Goal: Task Accomplishment & Management: Manage account settings

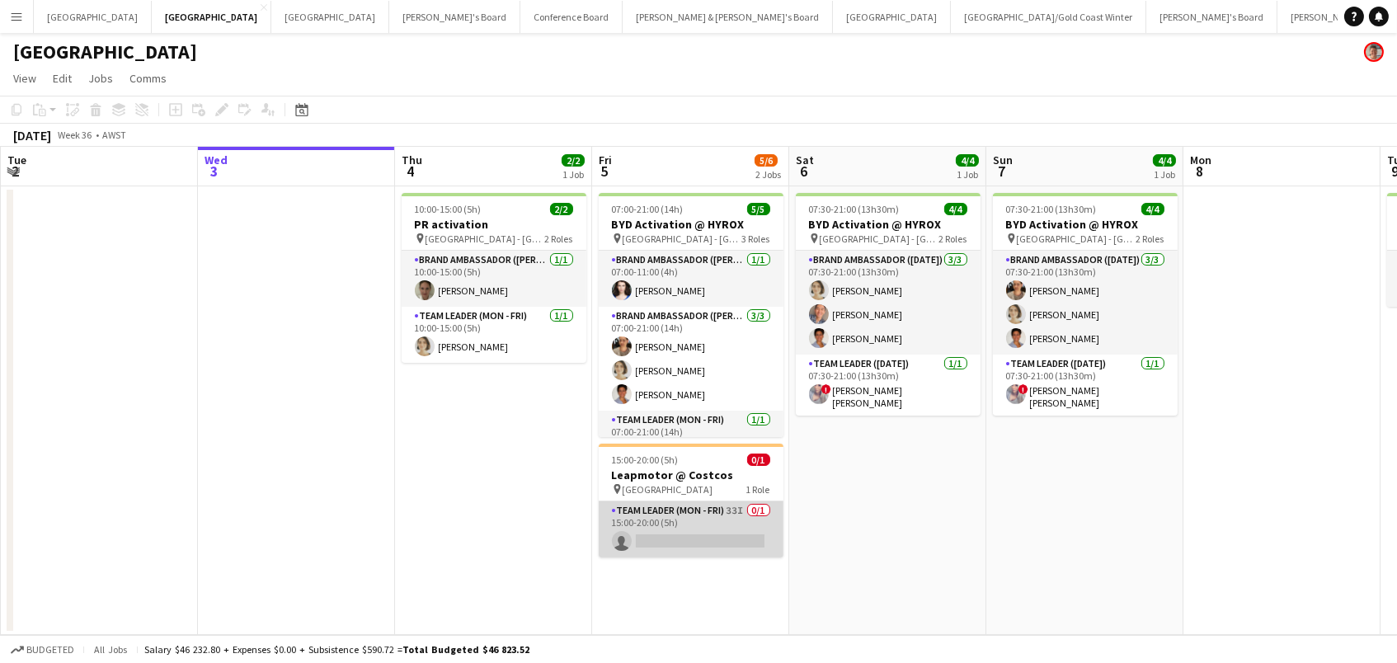
click at [688, 525] on app-card-role "Team Leader (Mon - Fri) 33I 0/1 15:00-20:00 (5h) single-neutral-actions" at bounding box center [691, 529] width 185 height 56
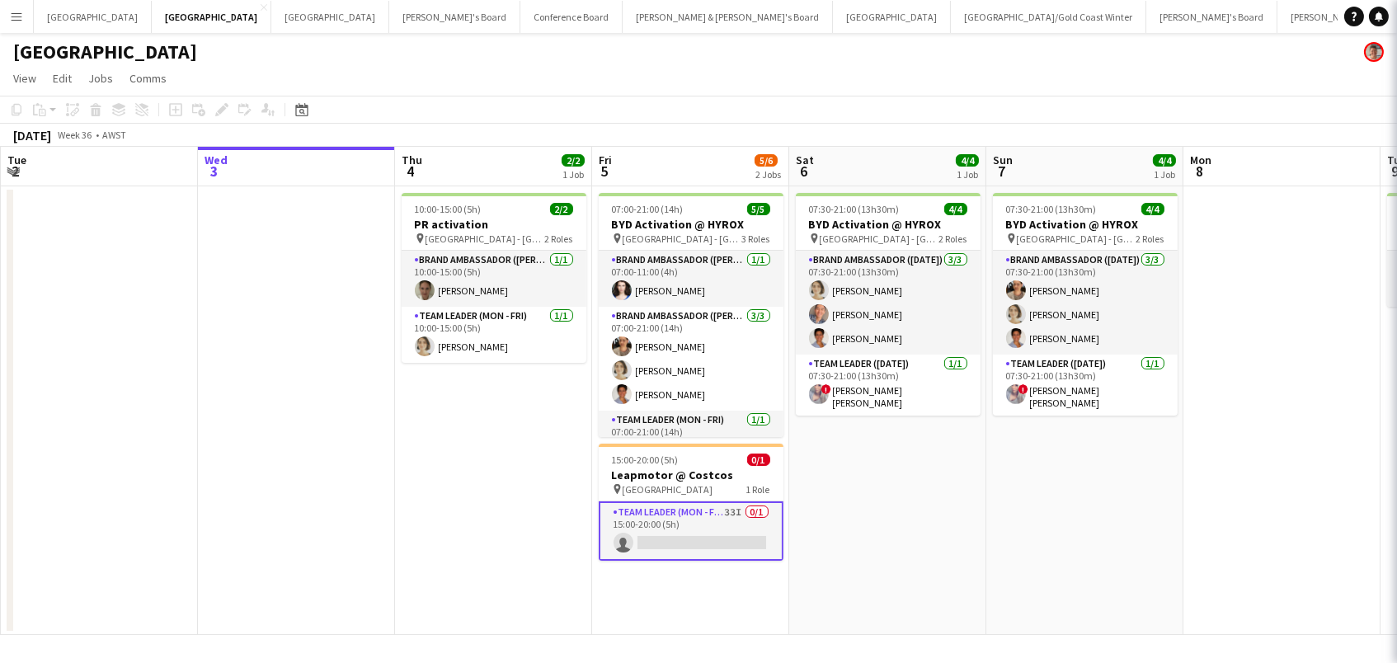
scroll to position [0, 392]
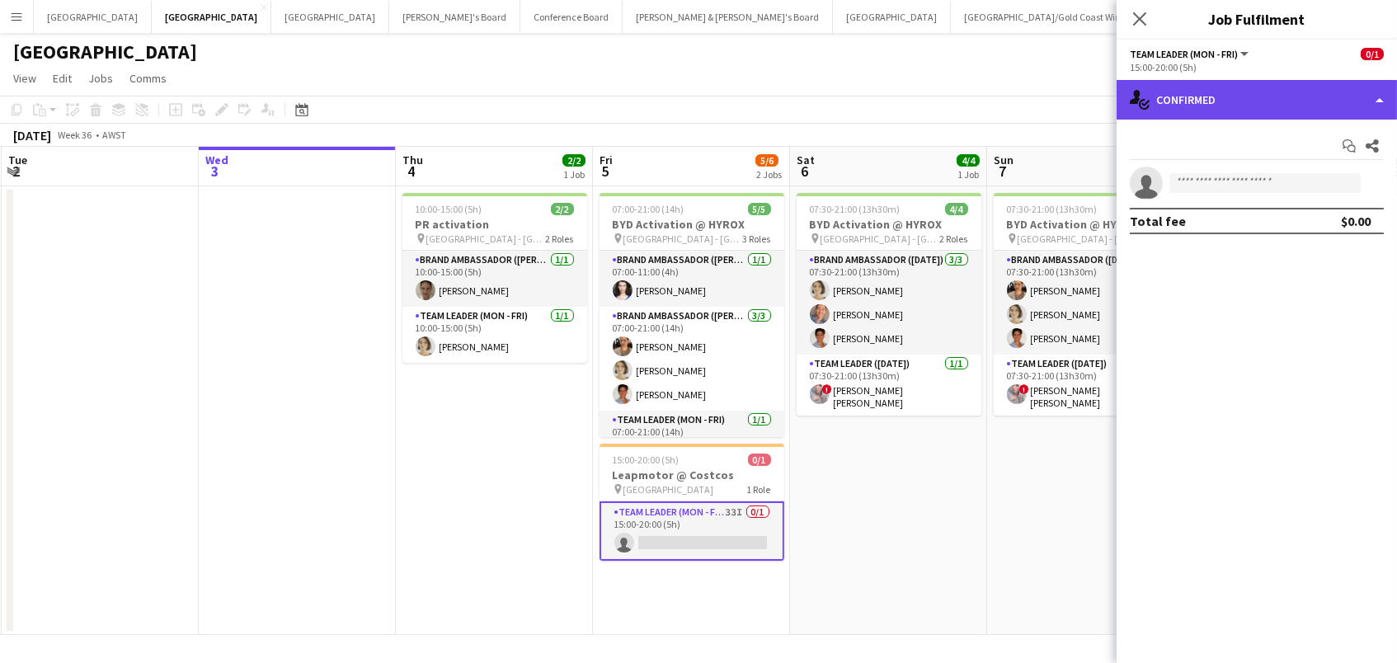
click at [1194, 110] on div "single-neutral-actions-check-2 Confirmed" at bounding box center [1256, 100] width 280 height 40
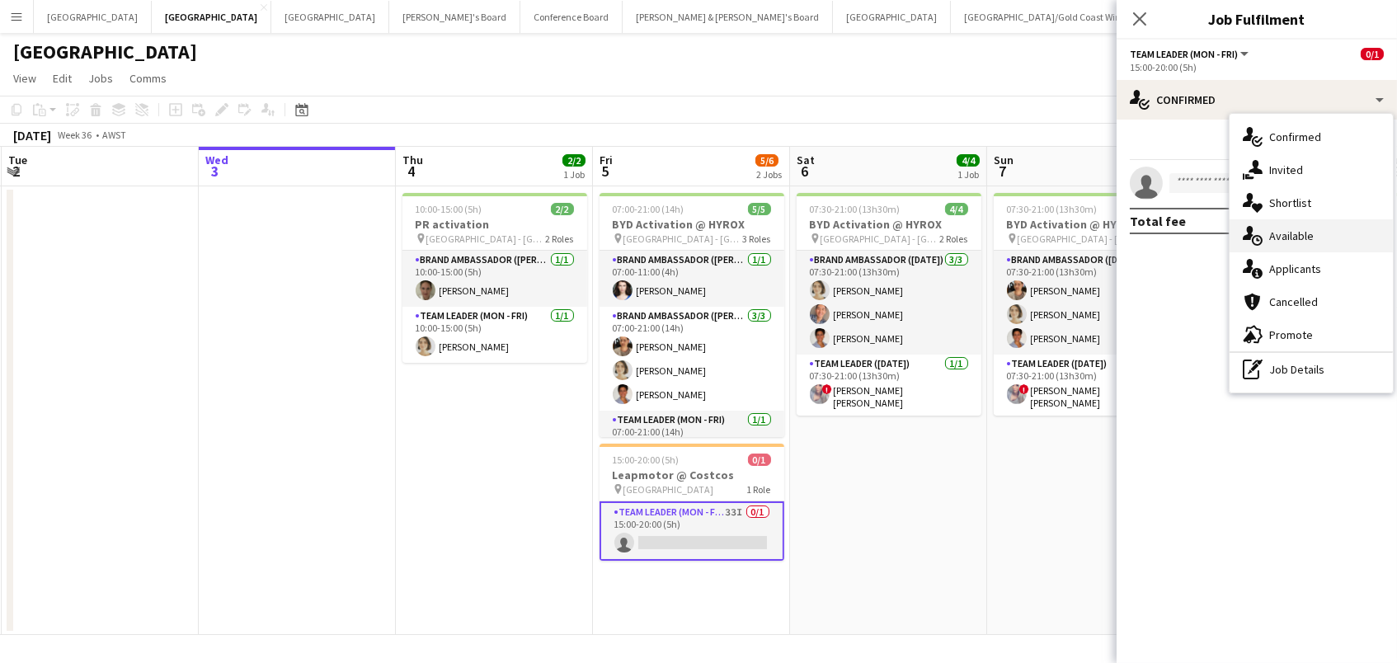
click at [1293, 241] on span "Available" at bounding box center [1291, 235] width 45 height 15
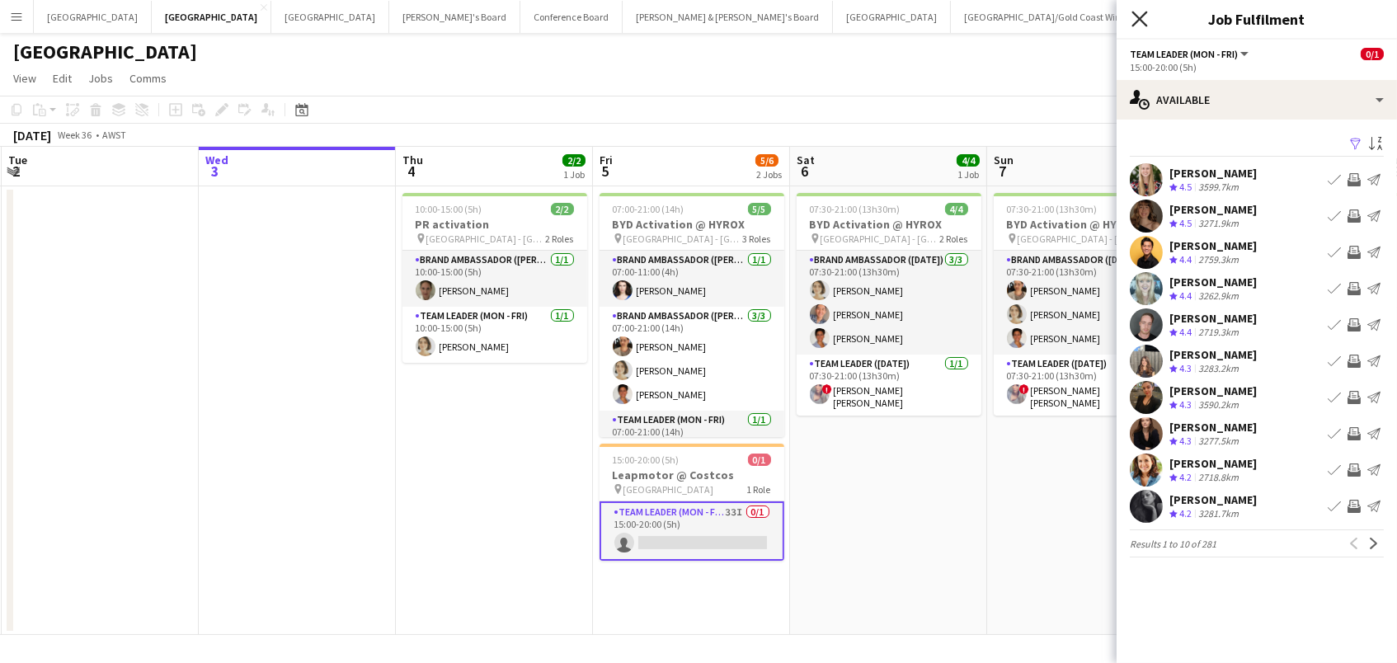
click at [1137, 15] on icon "Close pop-in" at bounding box center [1139, 19] width 16 height 16
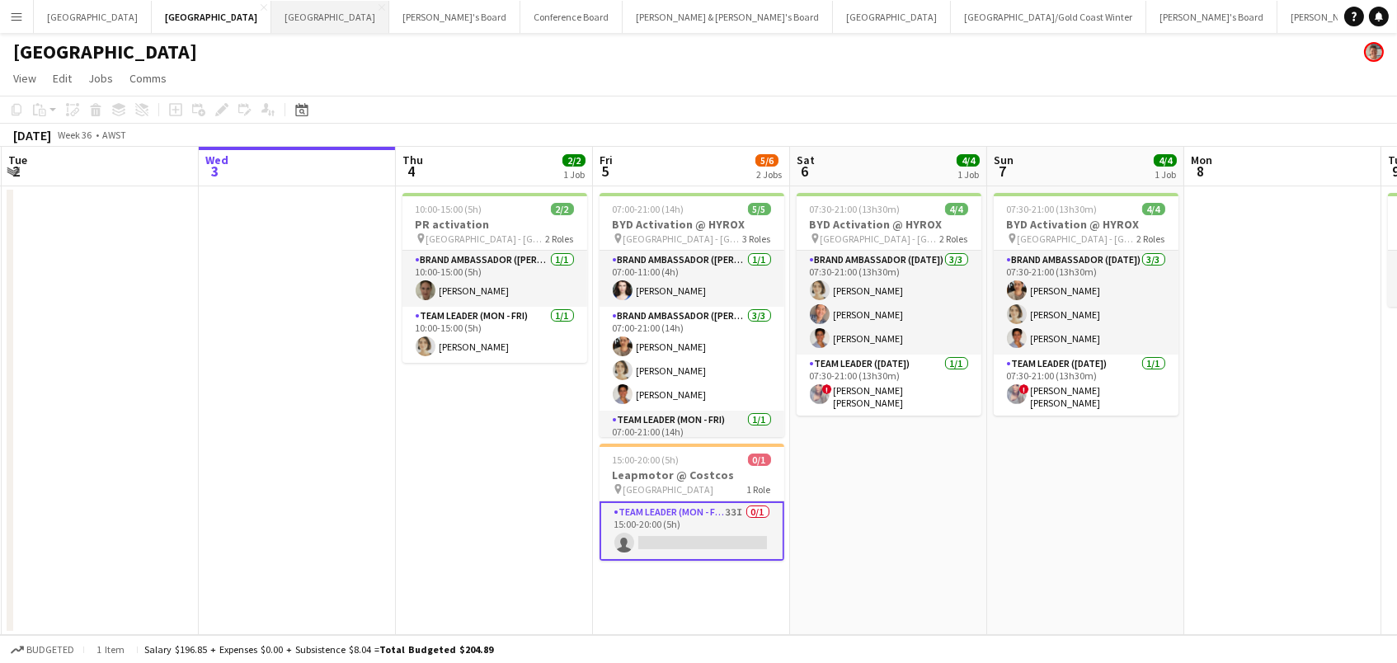
click at [271, 10] on button "Melbourne Close" at bounding box center [330, 17] width 118 height 32
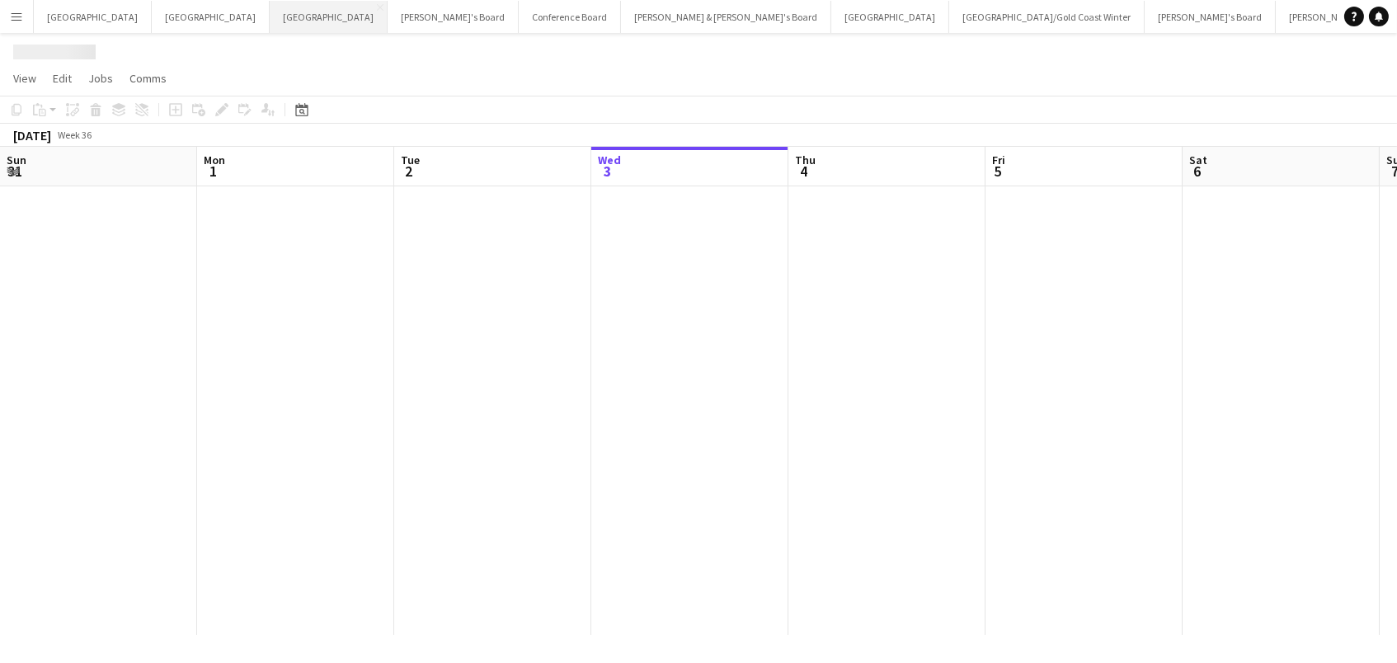
scroll to position [0, 393]
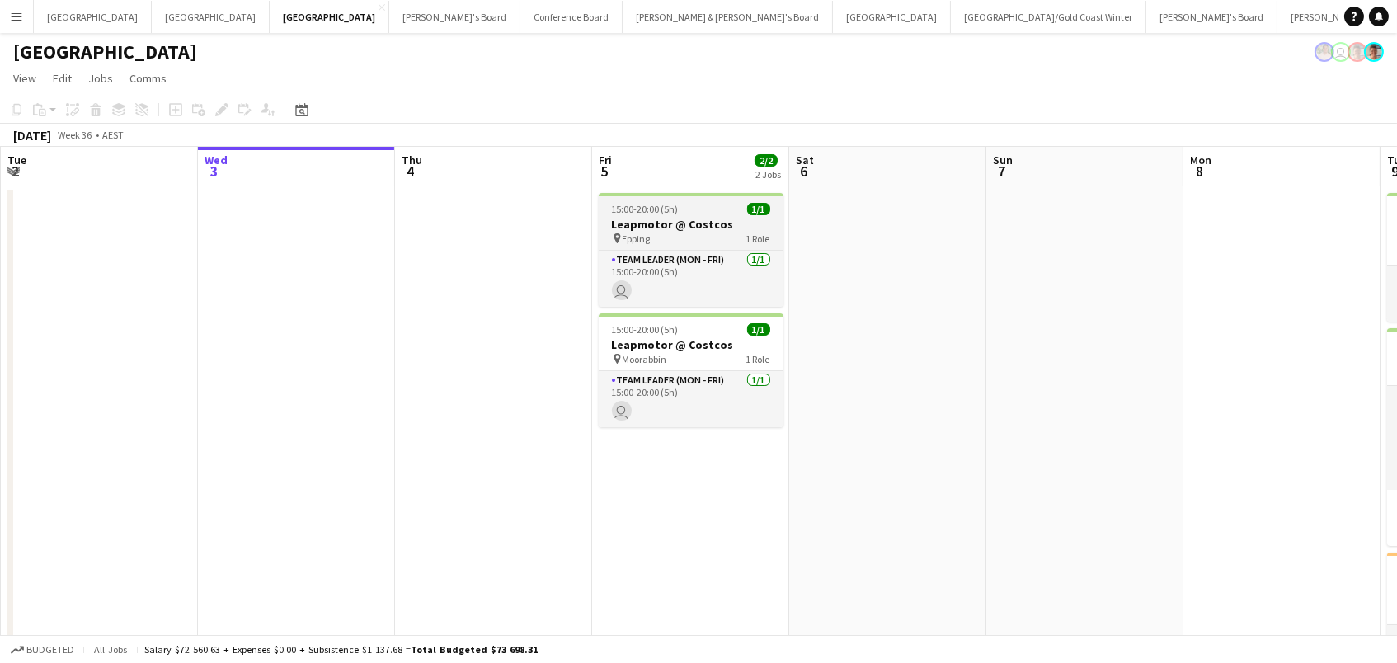
click at [685, 209] on div "15:00-20:00 (5h) 1/1" at bounding box center [691, 209] width 185 height 12
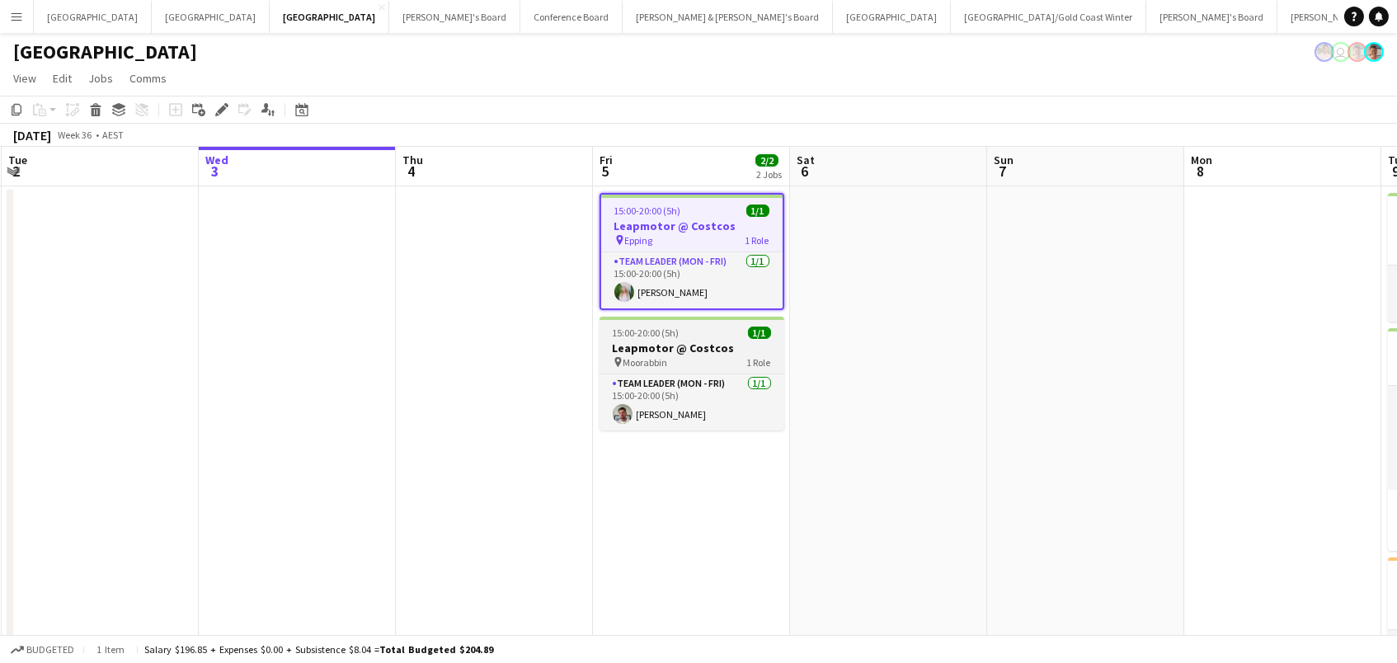
click at [685, 366] on div "pin Moorabbin 1 Role" at bounding box center [691, 361] width 185 height 13
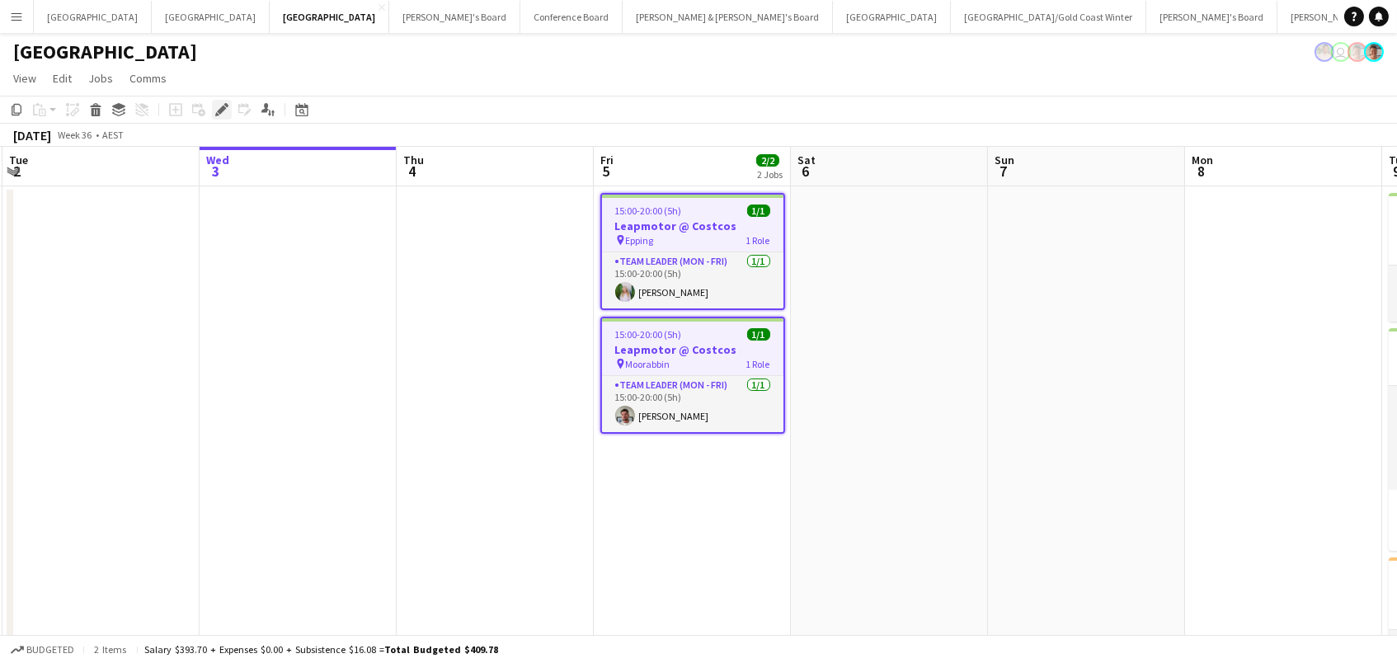
click at [222, 100] on div "Edit" at bounding box center [222, 110] width 20 height 20
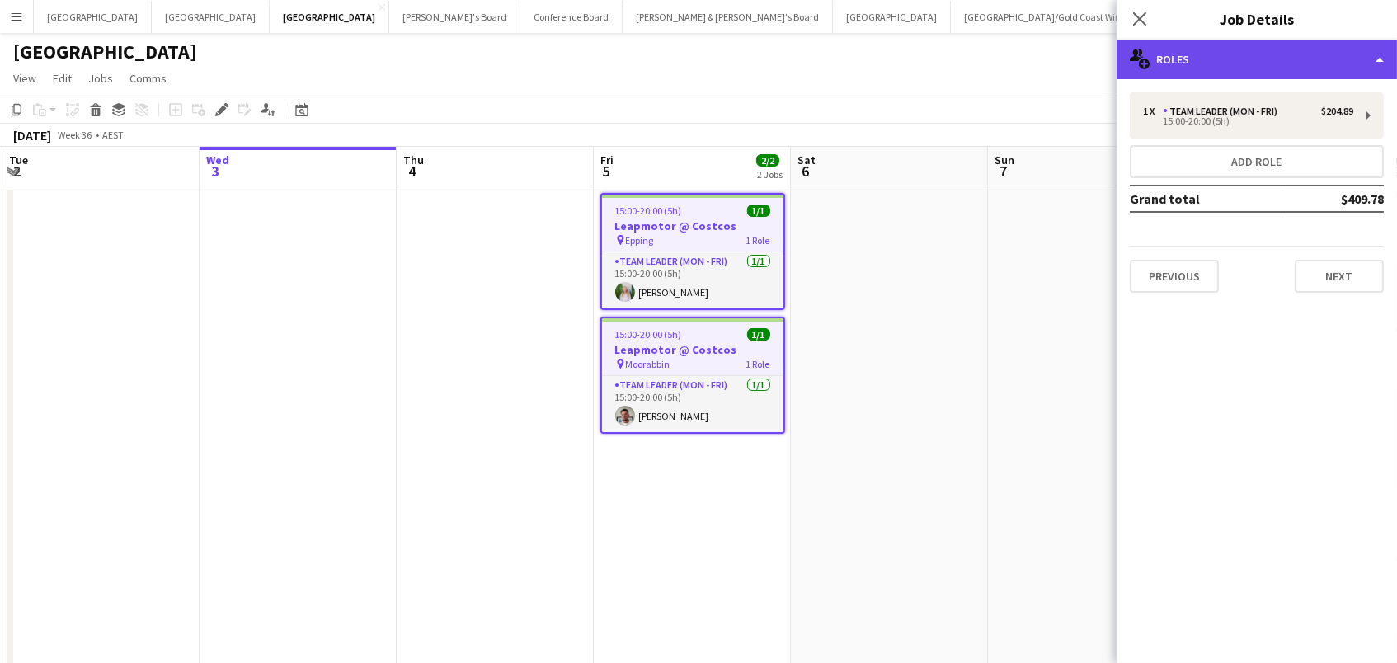
click at [1267, 75] on div "multiple-users-add Roles" at bounding box center [1256, 60] width 280 height 40
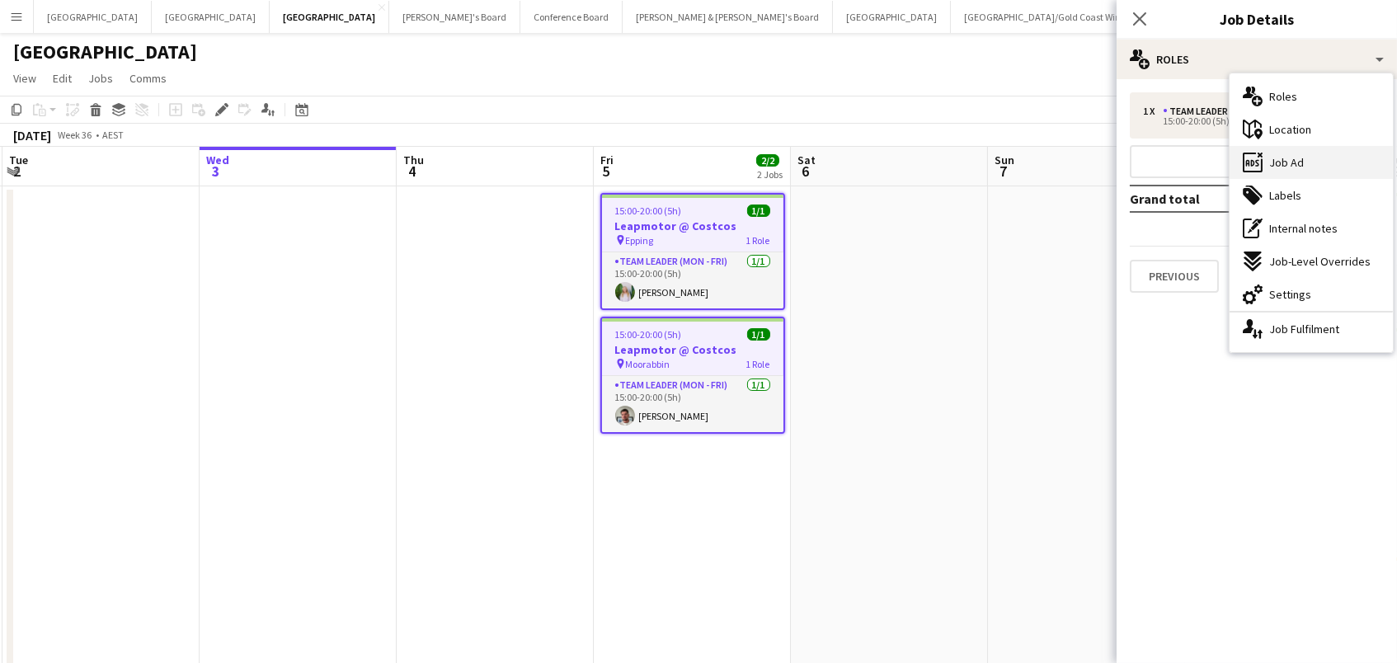
click at [1293, 160] on span "Job Ad" at bounding box center [1286, 162] width 35 height 15
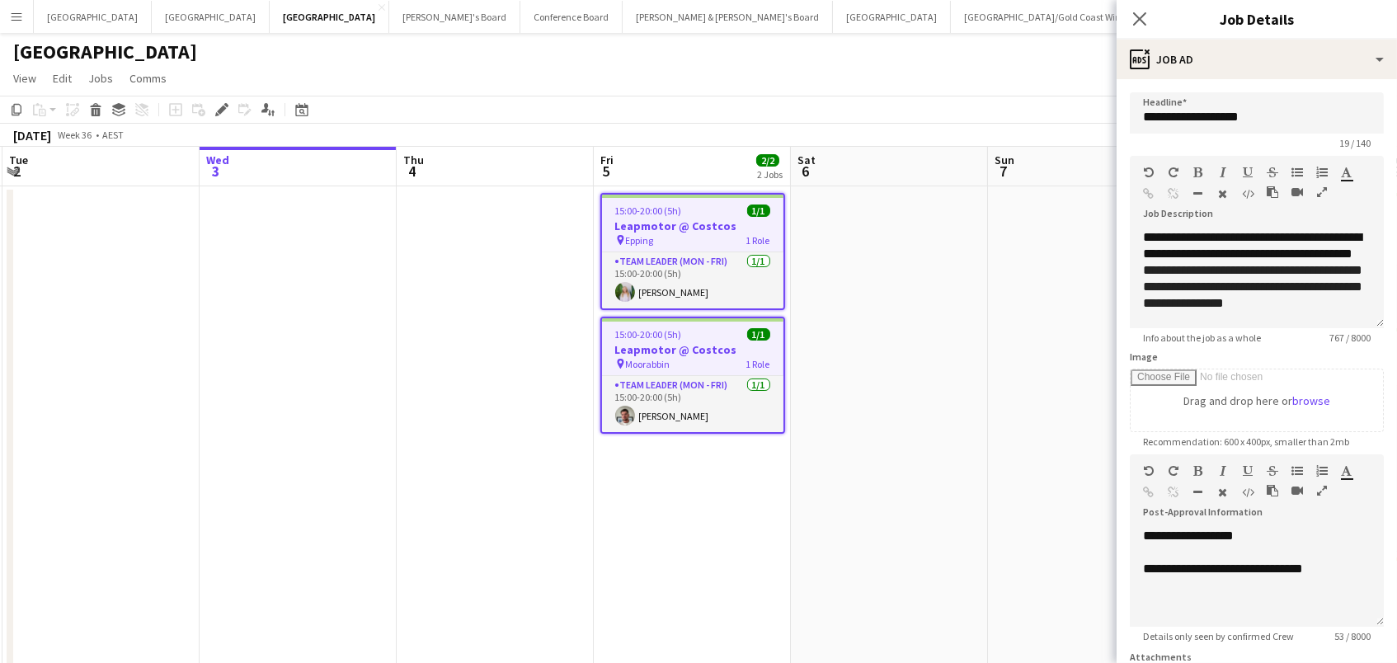
click at [371, 46] on div "[GEOGRAPHIC_DATA] user" at bounding box center [698, 48] width 1397 height 31
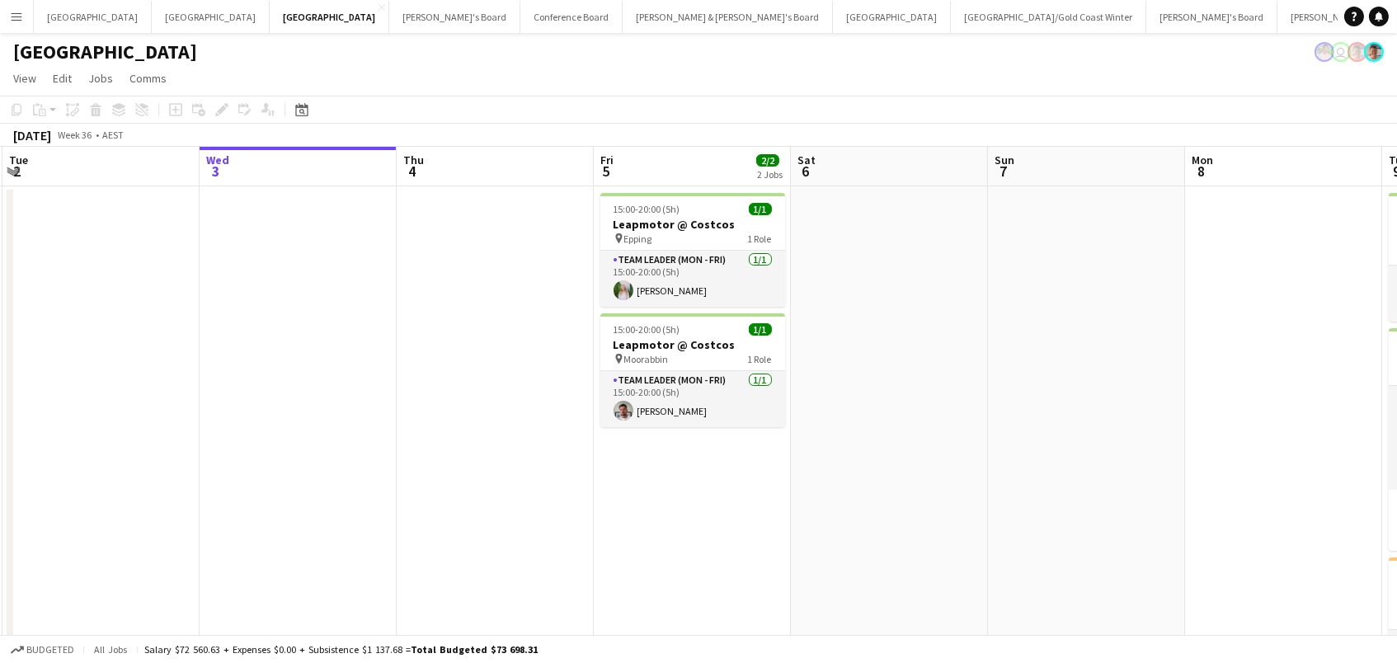
click at [632, 35] on div "[GEOGRAPHIC_DATA] user" at bounding box center [698, 48] width 1397 height 31
click at [951, 28] on button "[GEOGRAPHIC_DATA]/[GEOGRAPHIC_DATA] Winter Close" at bounding box center [1048, 17] width 195 height 32
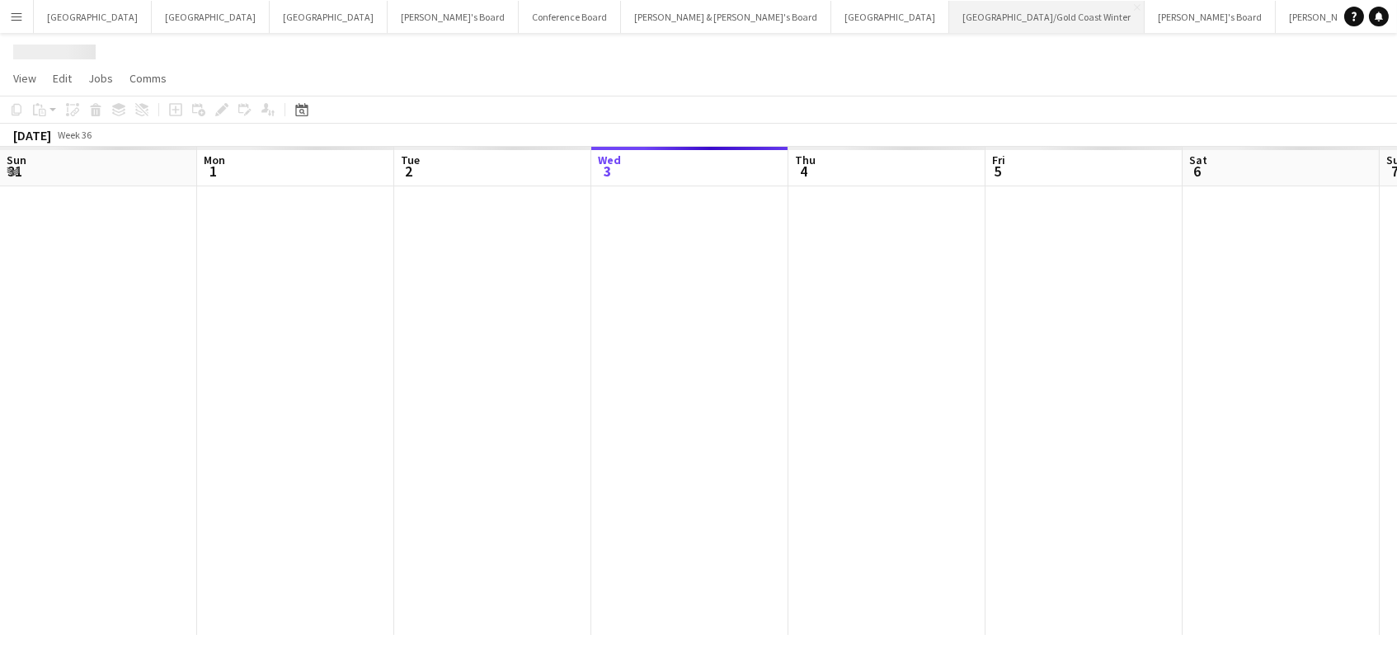
scroll to position [0, 393]
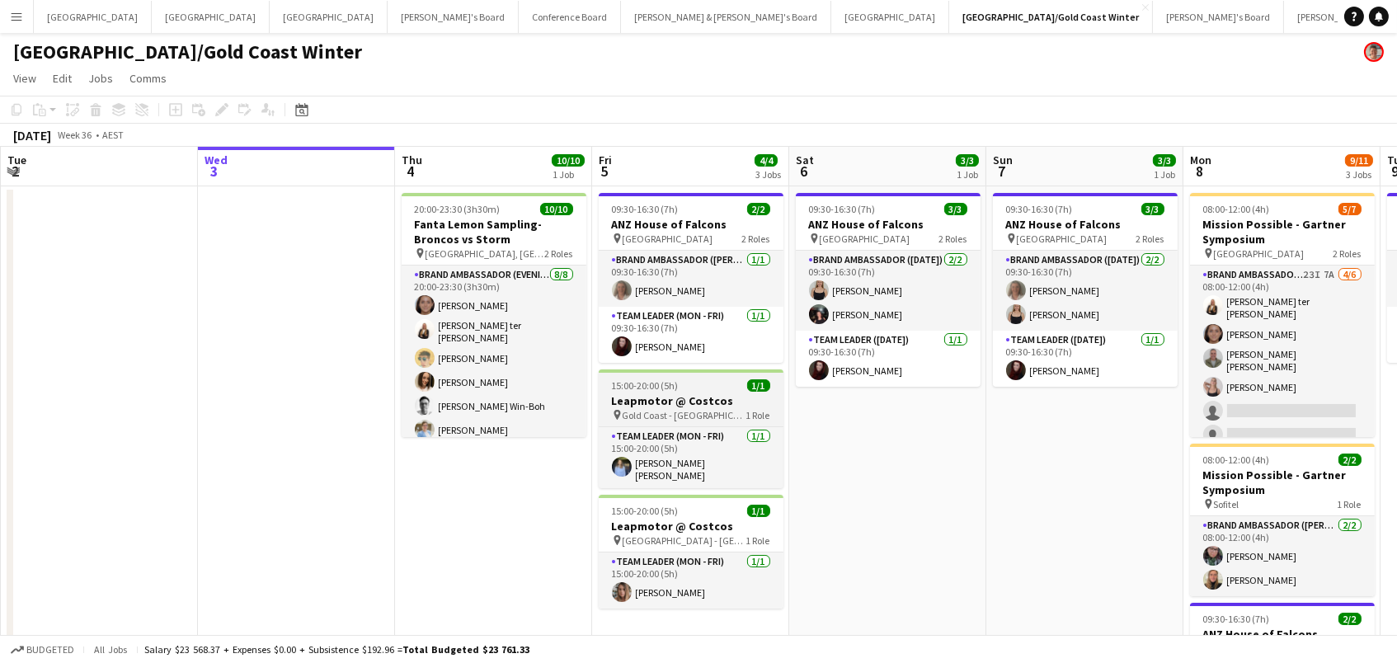
click at [688, 395] on h3 "Leapmotor @ Costcos" at bounding box center [691, 400] width 185 height 15
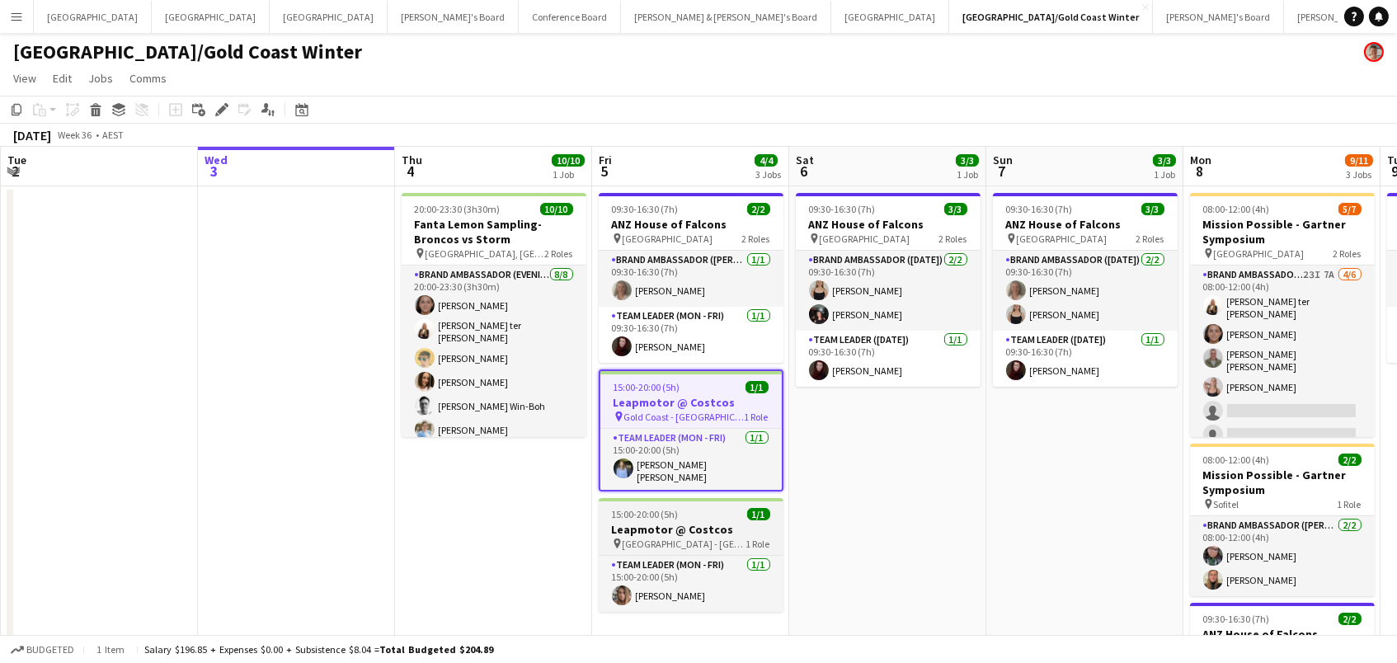
click at [700, 522] on h3 "Leapmotor @ Costcos" at bounding box center [691, 529] width 185 height 15
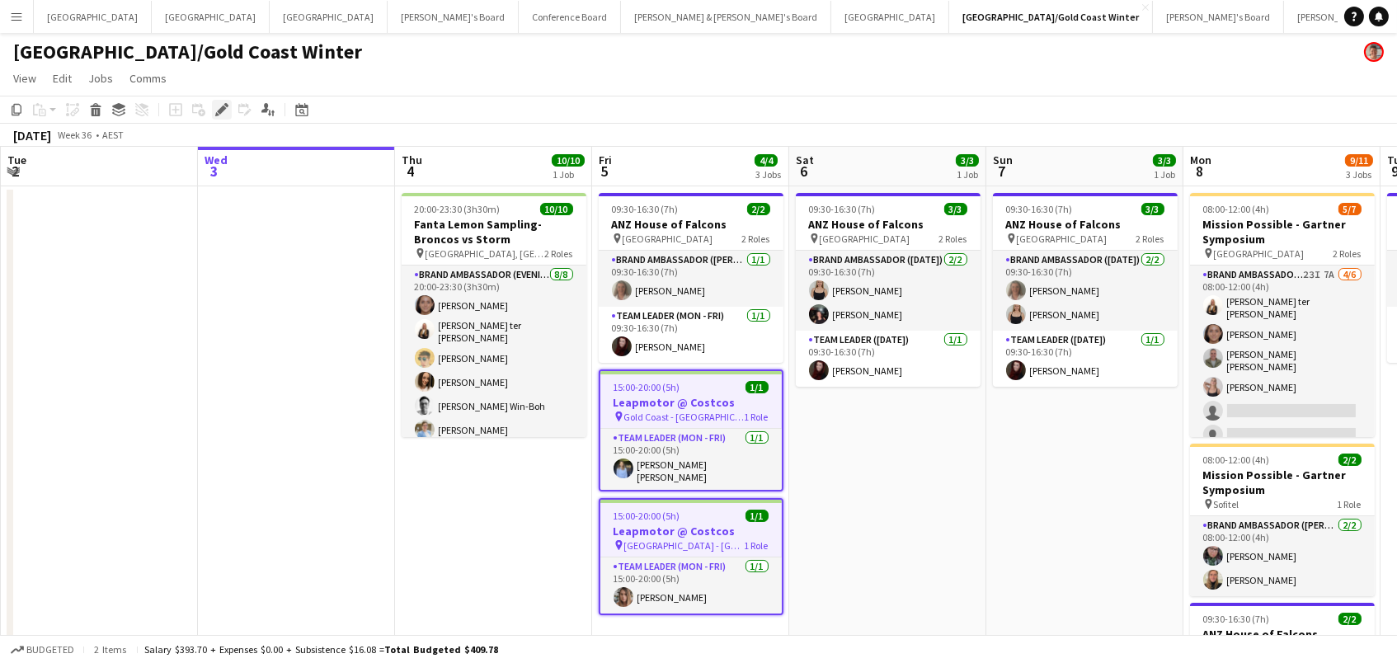
click at [220, 108] on icon at bounding box center [221, 110] width 9 height 9
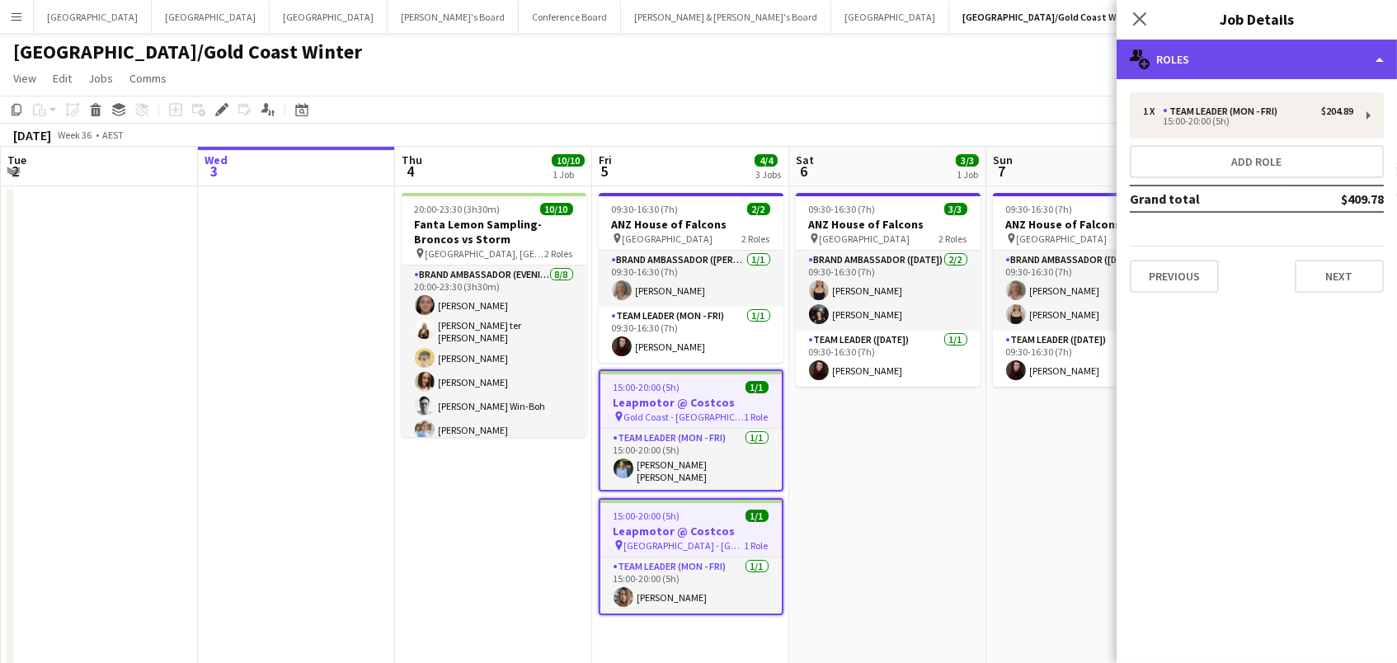
click at [1298, 72] on div "multiple-users-add Roles" at bounding box center [1256, 60] width 280 height 40
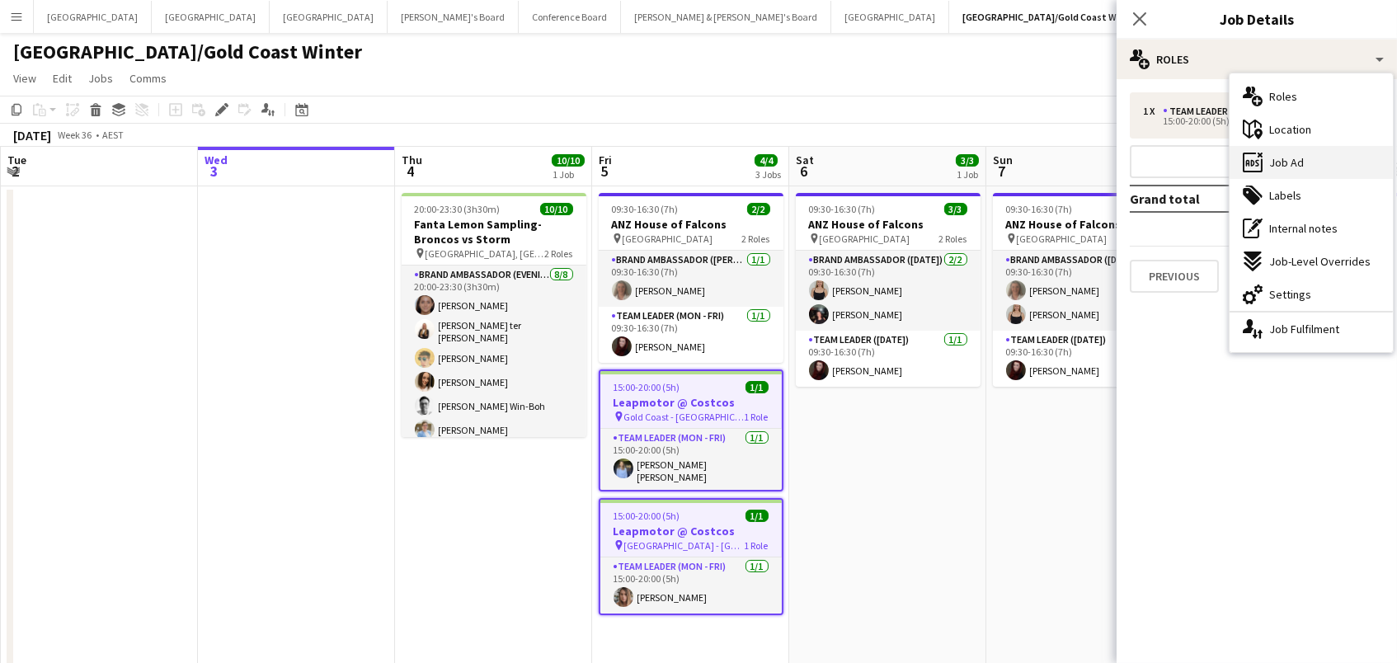
click at [1328, 161] on div "ads-window Job Ad" at bounding box center [1310, 162] width 163 height 33
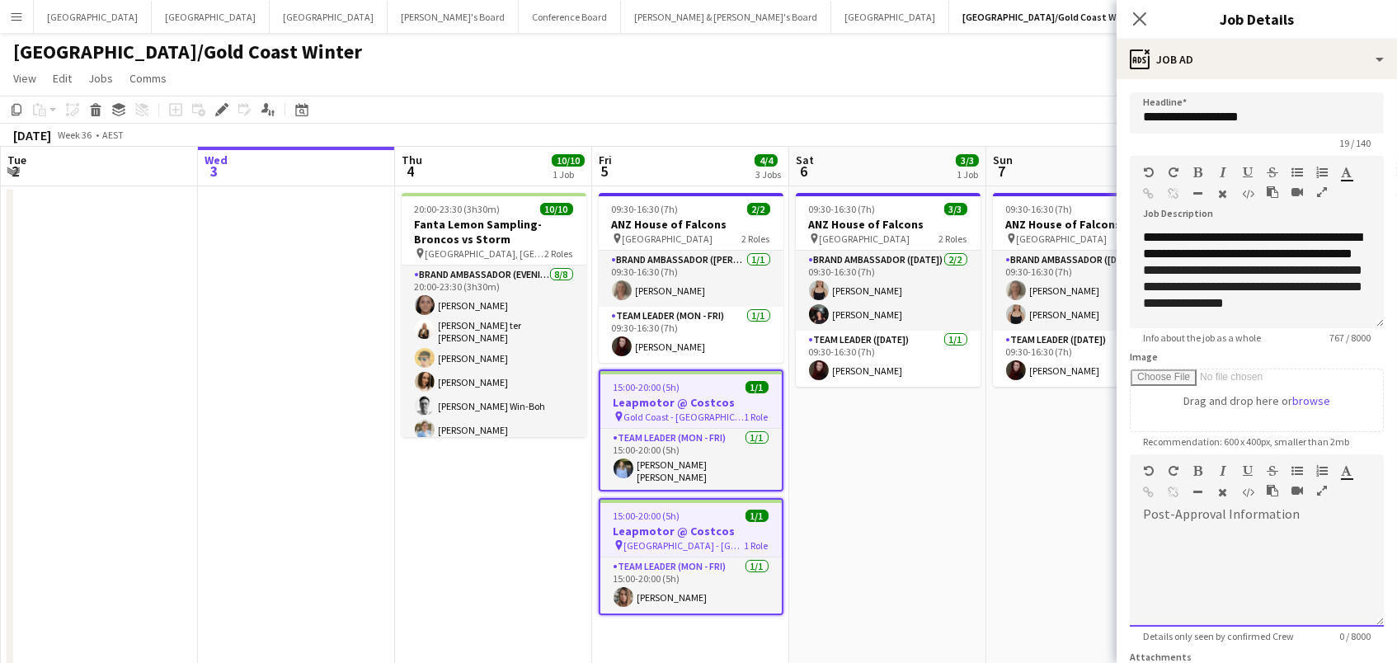
click at [1213, 560] on div at bounding box center [1256, 577] width 254 height 99
paste div
click at [986, 556] on app-date-cell "09:30-16:30 (7h) 3/3 ANZ House of Falcons pin Brisbane 2 Roles Brand Ambassador…" at bounding box center [1084, 497] width 197 height 622
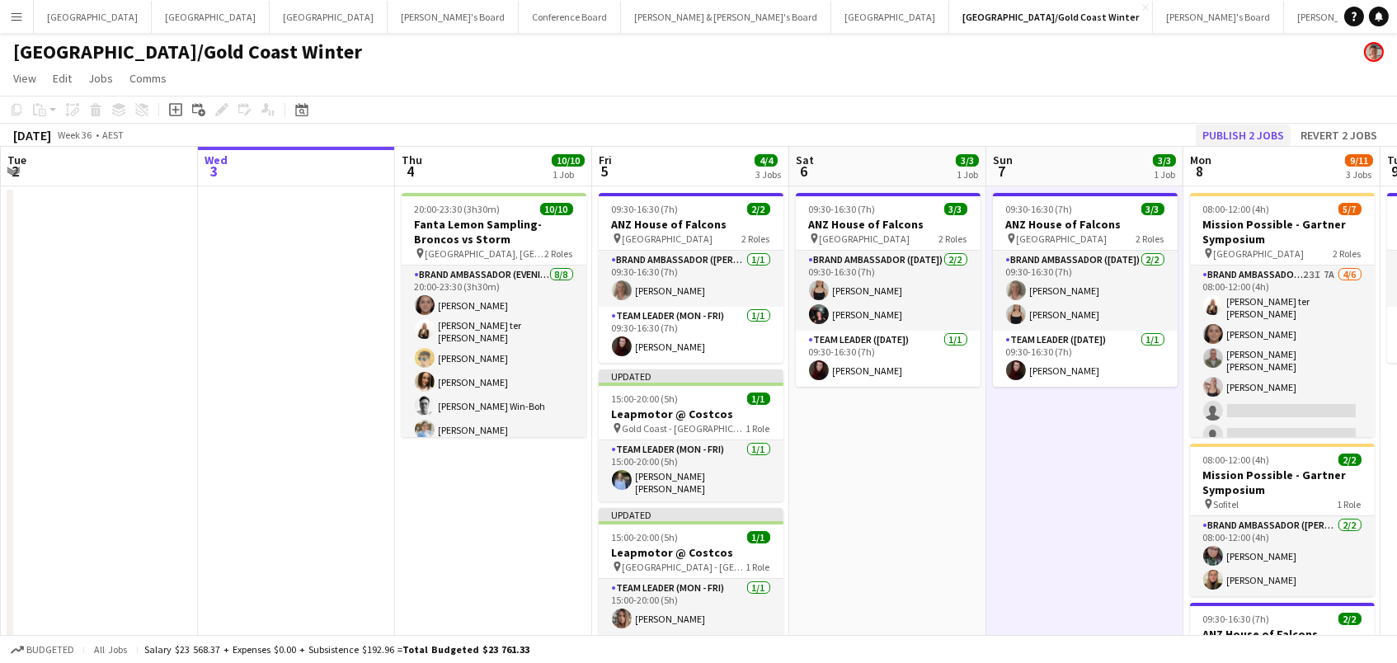
click at [1257, 129] on button "Publish 2 jobs" at bounding box center [1242, 134] width 95 height 21
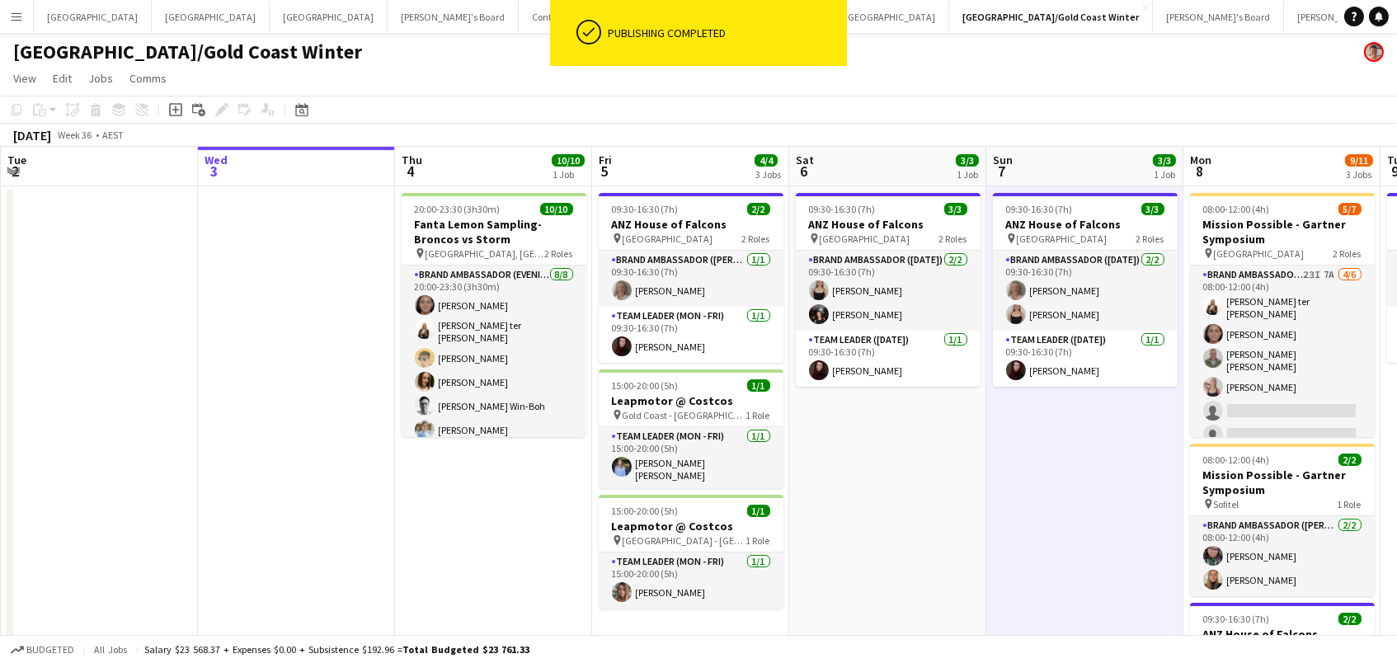
click at [942, 58] on div "[GEOGRAPHIC_DATA]/Gold Coast Winter" at bounding box center [698, 48] width 1397 height 31
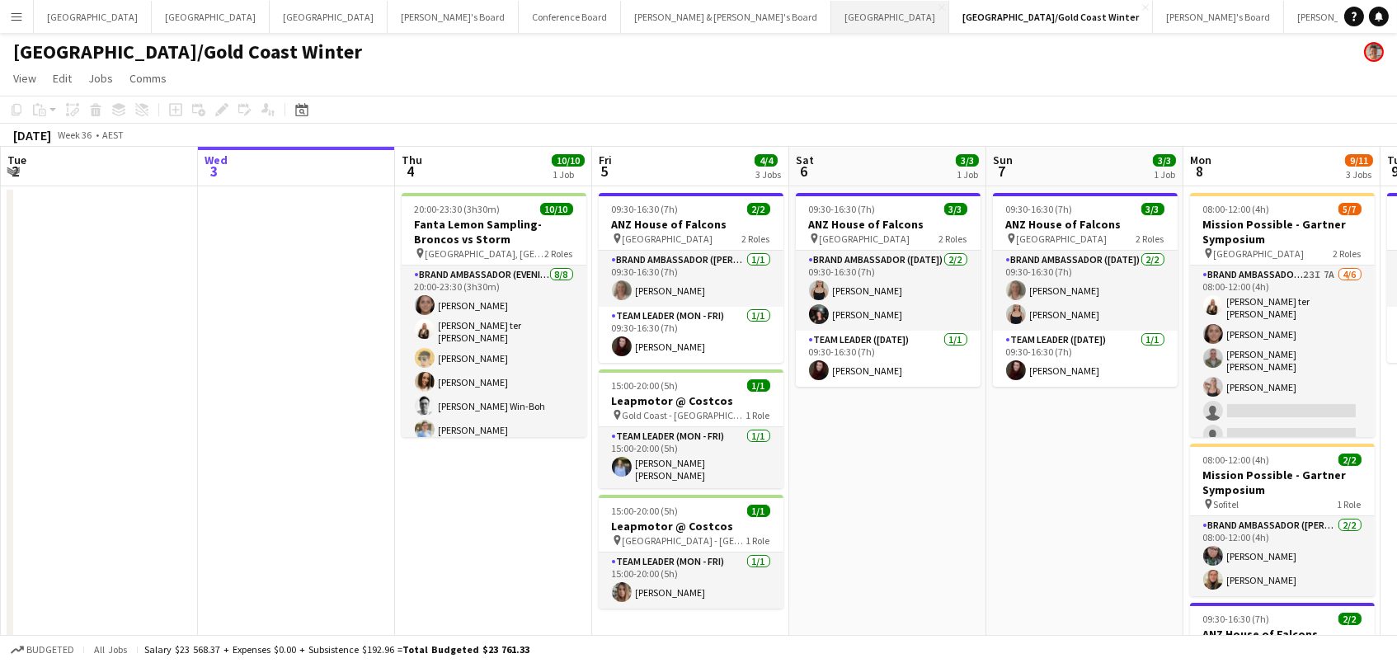
click at [831, 22] on button "Sydney Close" at bounding box center [890, 17] width 118 height 32
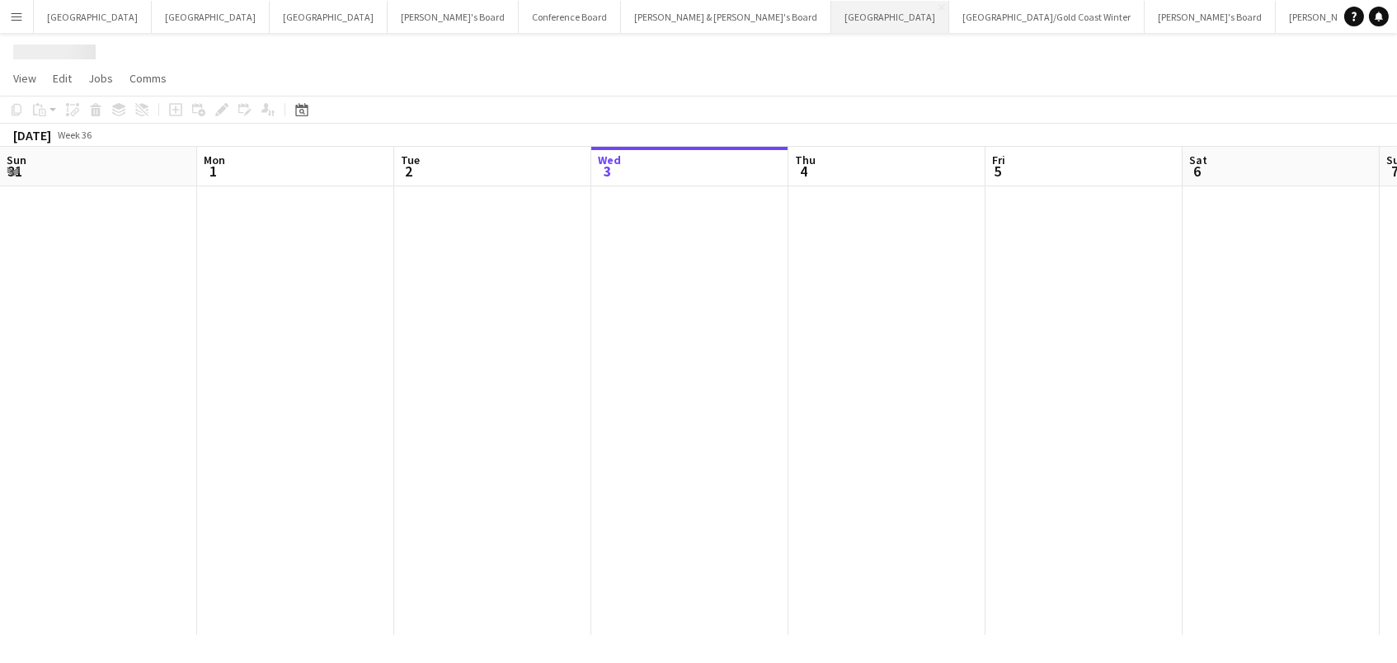
scroll to position [0, 393]
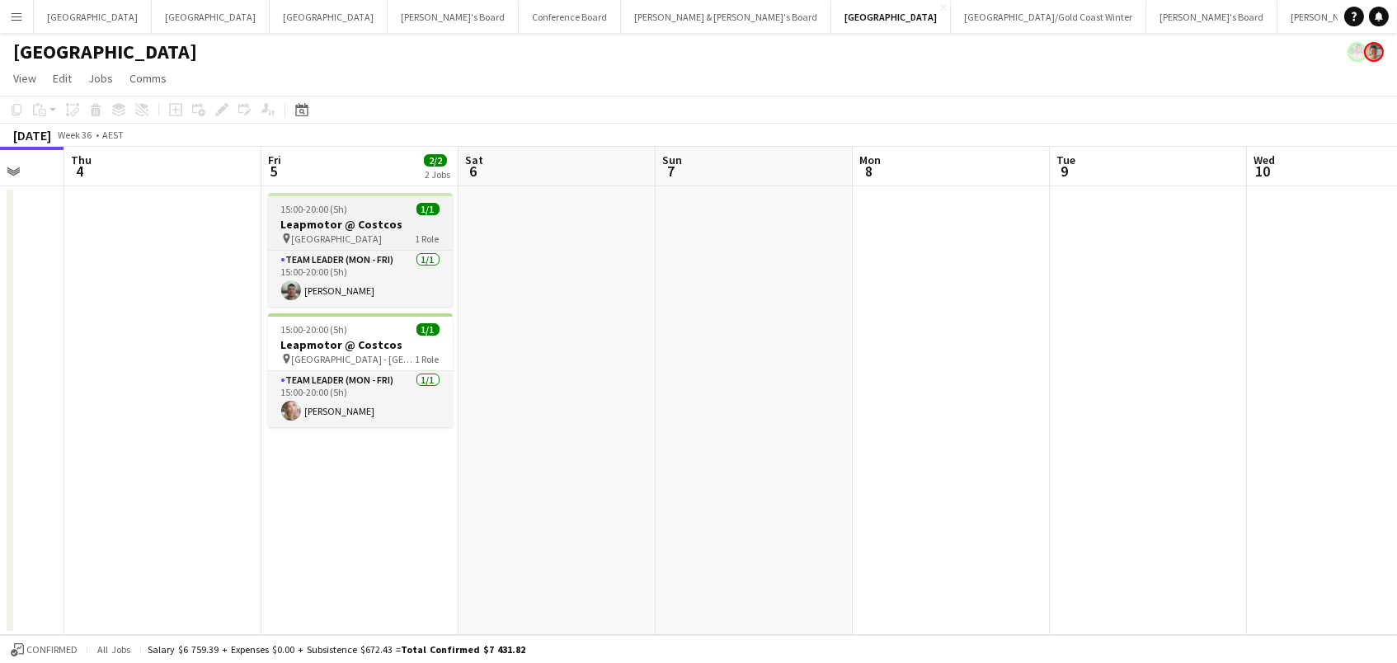
click at [342, 223] on h3 "Leapmotor @ Costcos" at bounding box center [360, 224] width 185 height 15
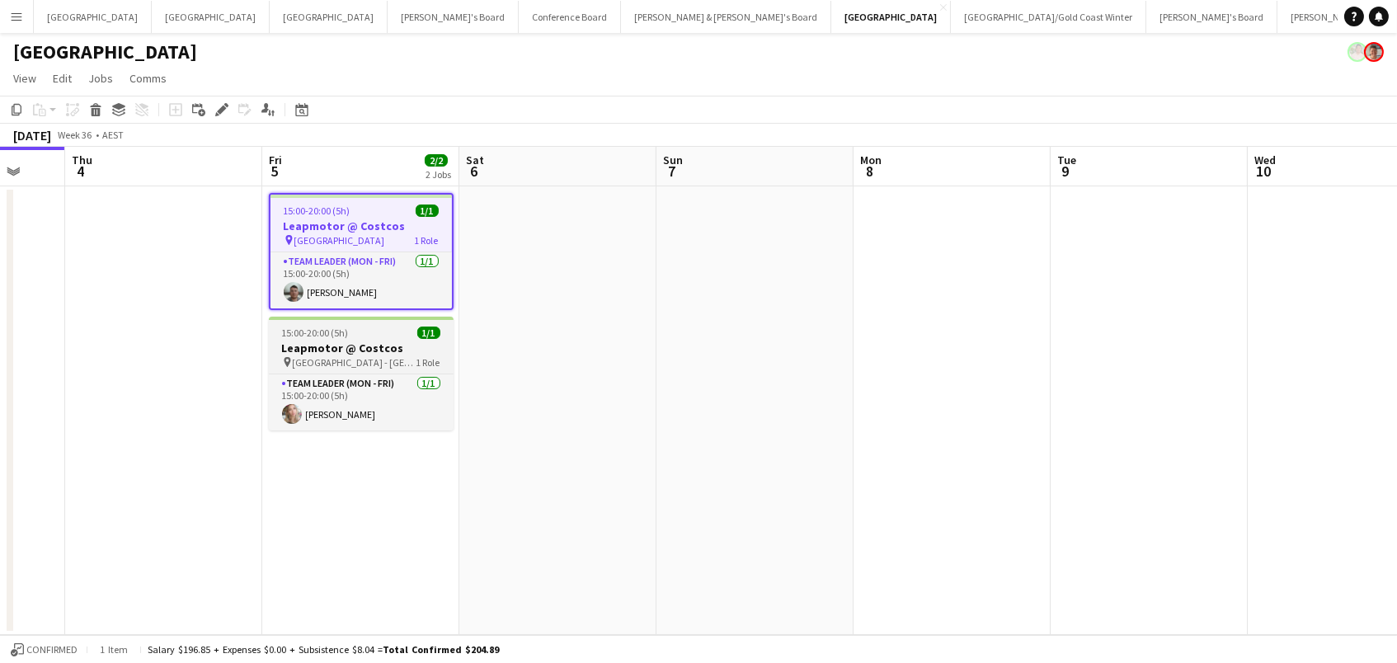
click at [356, 364] on span "[GEOGRAPHIC_DATA] - [GEOGRAPHIC_DATA]" at bounding box center [355, 362] width 124 height 12
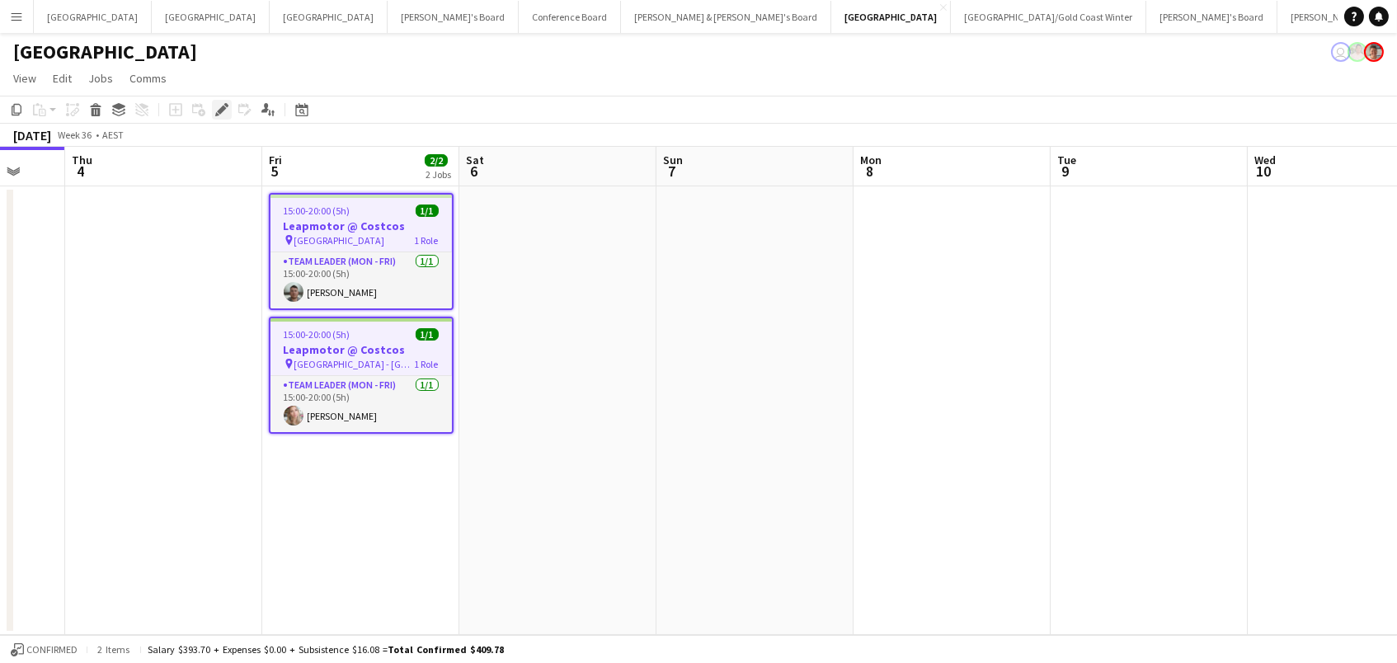
click at [216, 106] on icon "Edit" at bounding box center [221, 109] width 13 height 13
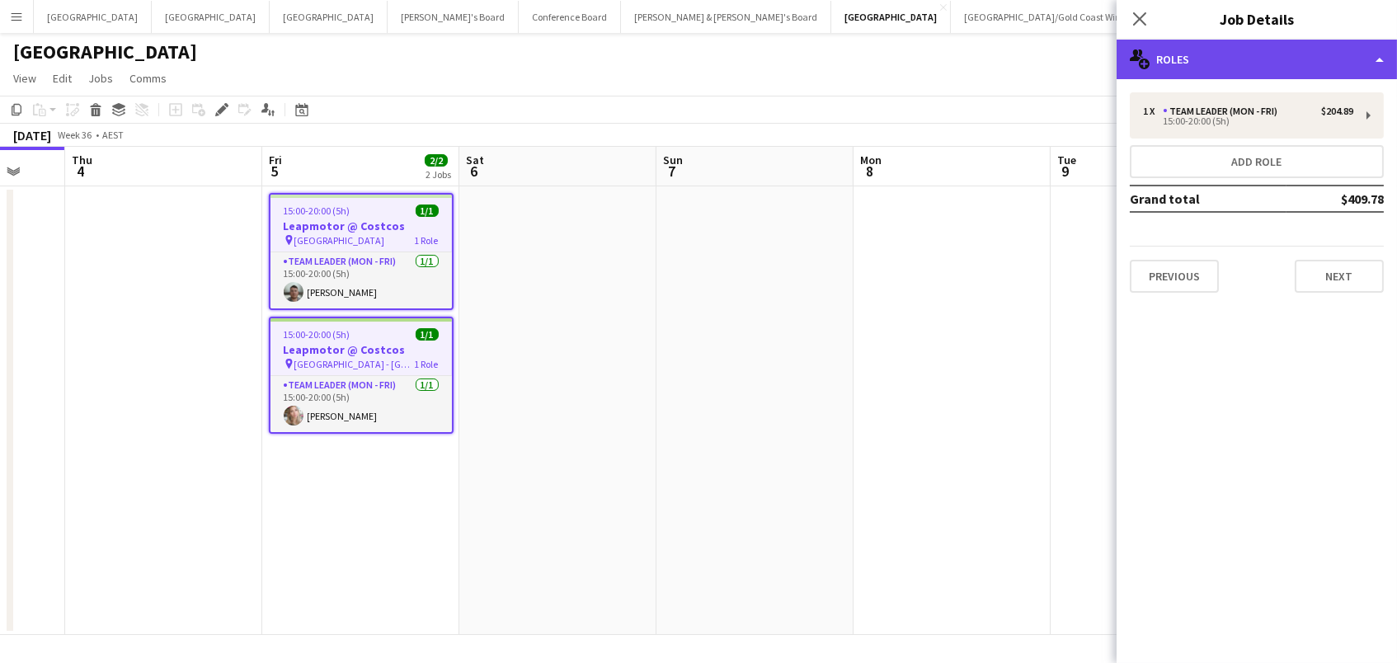
click at [1354, 59] on div "multiple-users-add Roles" at bounding box center [1256, 60] width 280 height 40
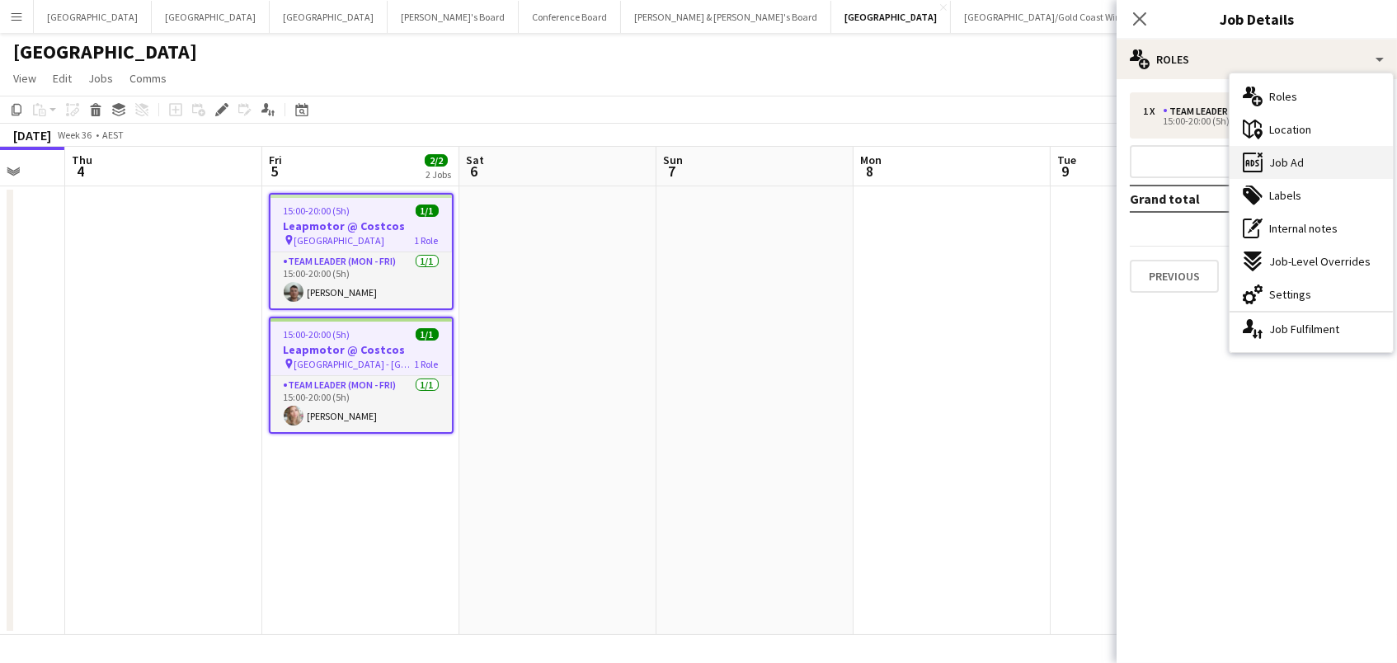
click at [1298, 163] on span "Job Ad" at bounding box center [1286, 162] width 35 height 15
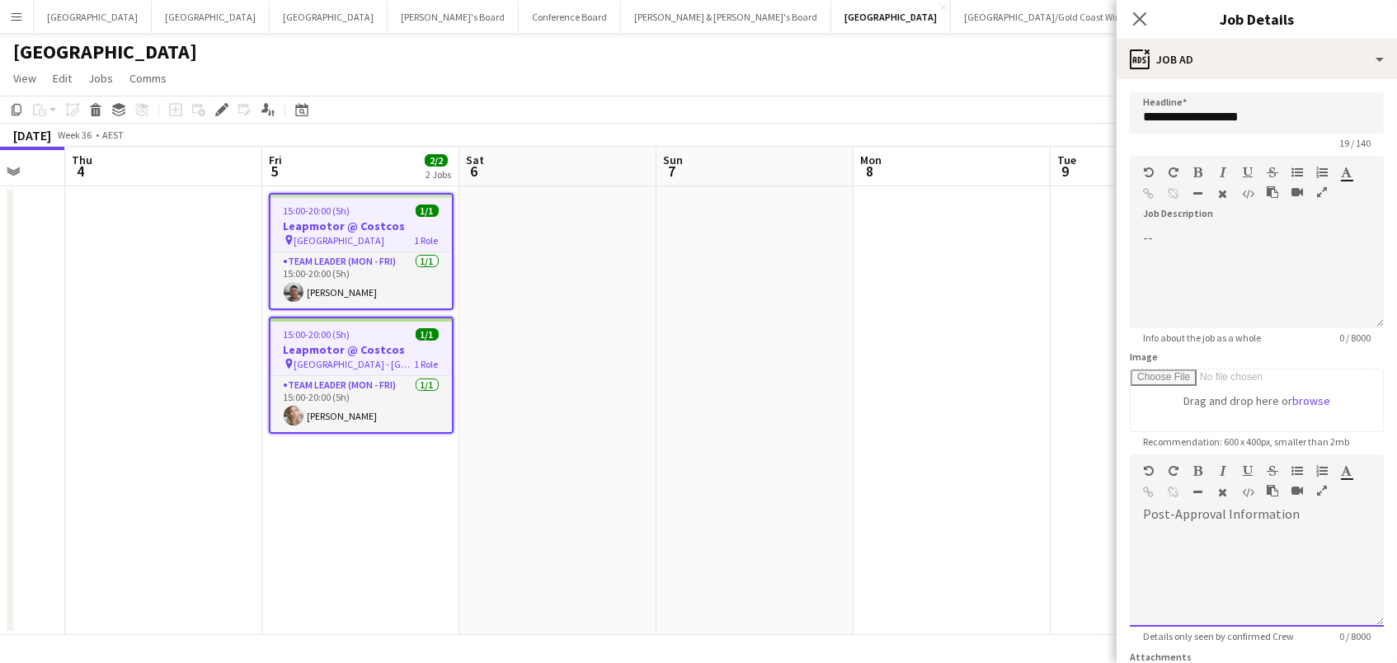
click at [1186, 567] on div at bounding box center [1256, 577] width 254 height 99
paste div
click at [1073, 537] on app-date-cell at bounding box center [1148, 410] width 197 height 448
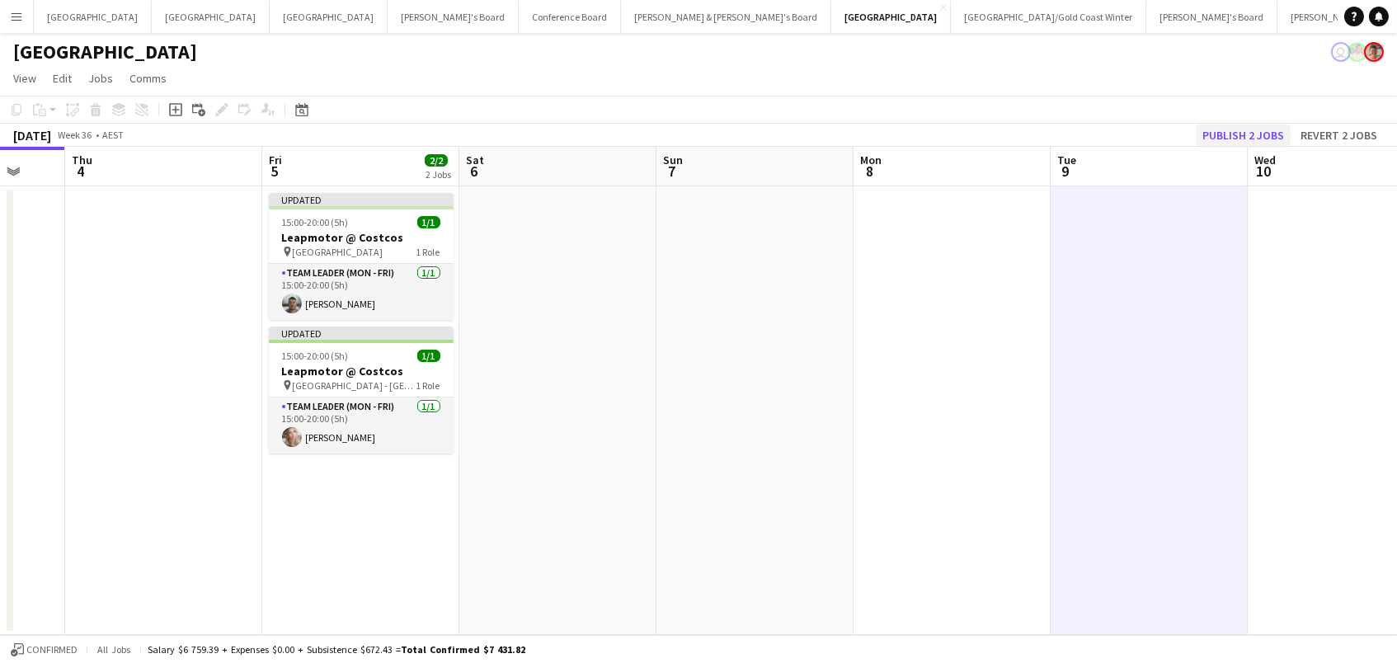
click at [1275, 131] on button "Publish 2 jobs" at bounding box center [1242, 134] width 95 height 21
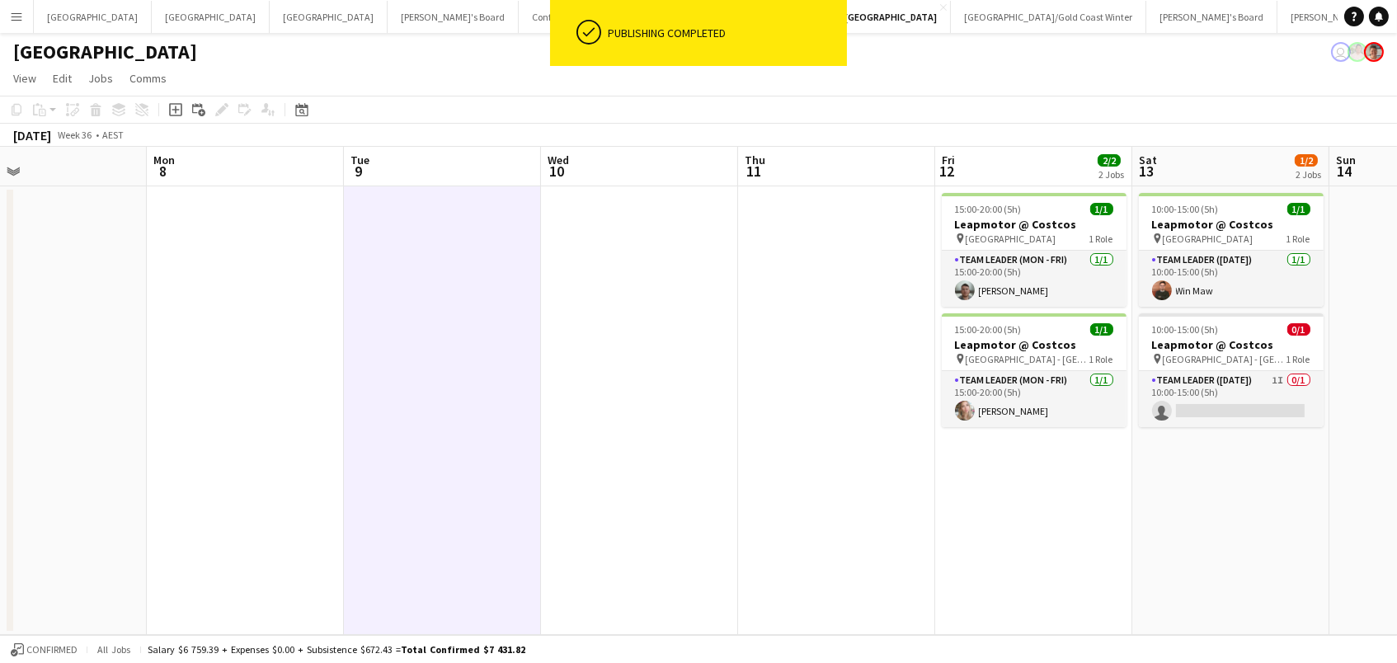
scroll to position [0, 754]
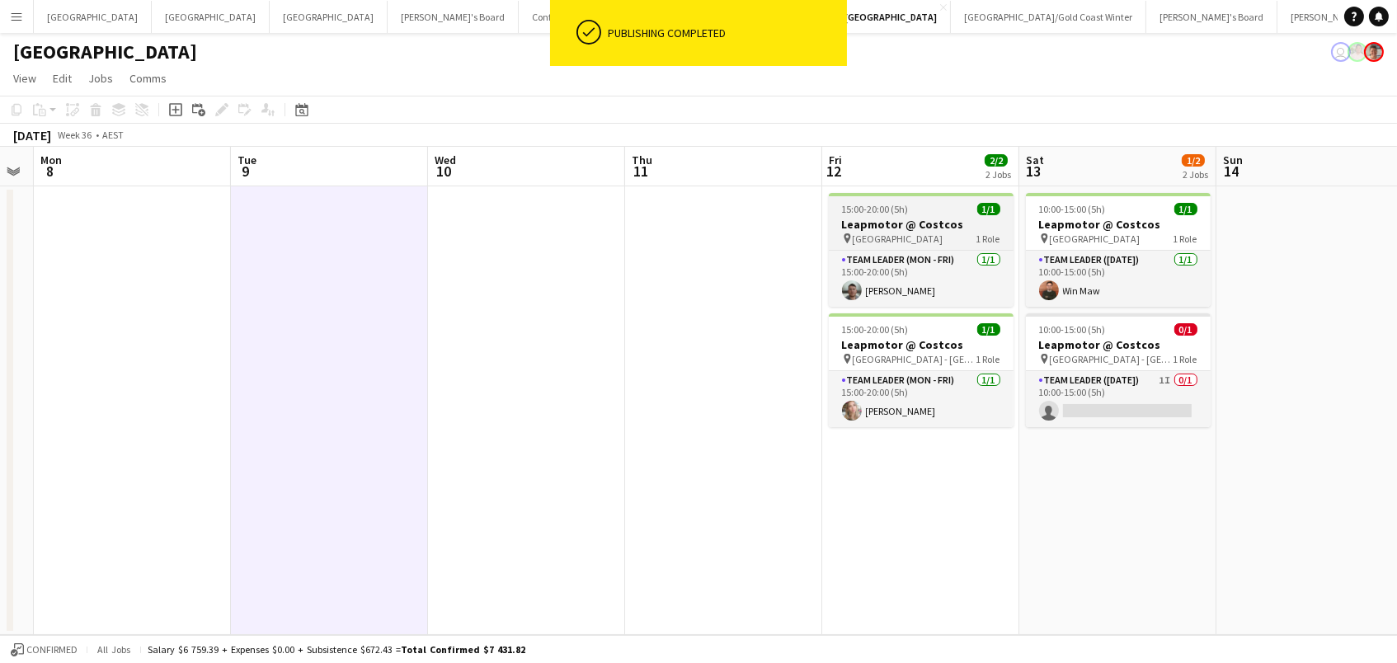
click at [864, 232] on span "[GEOGRAPHIC_DATA]" at bounding box center [897, 238] width 91 height 12
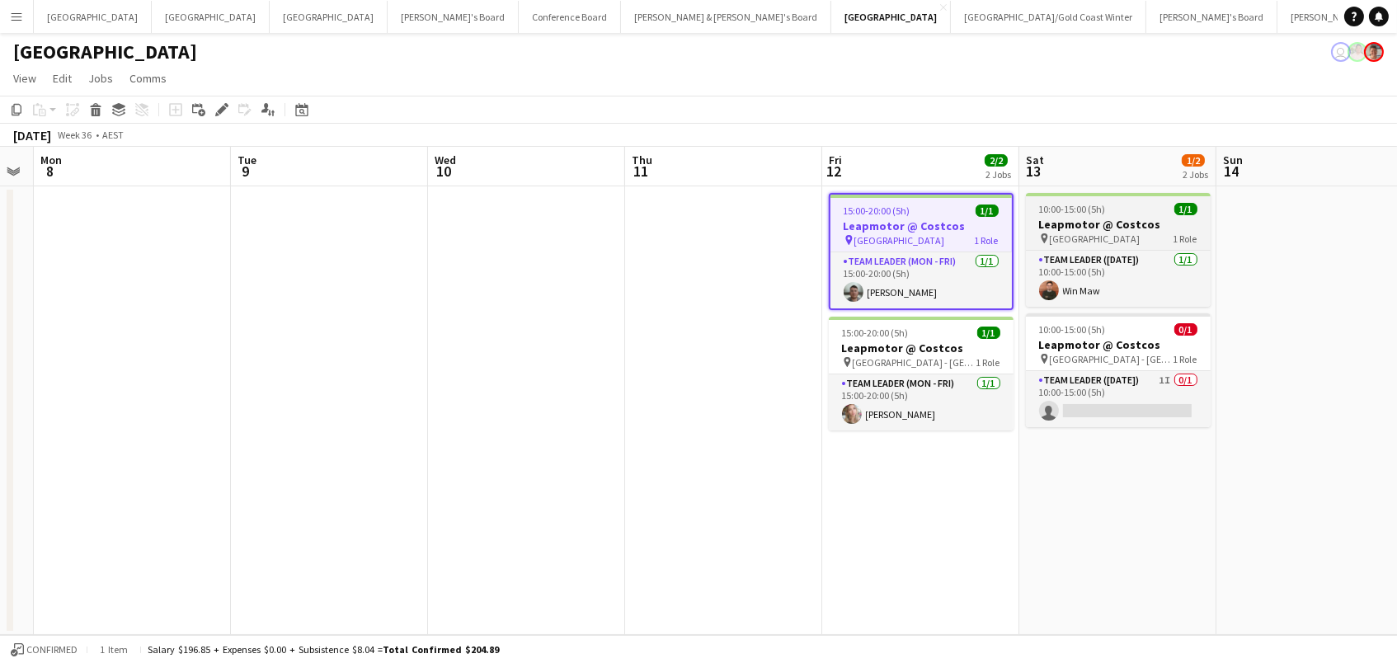
click at [1102, 205] on span "10:00-15:00 (5h)" at bounding box center [1072, 209] width 67 height 12
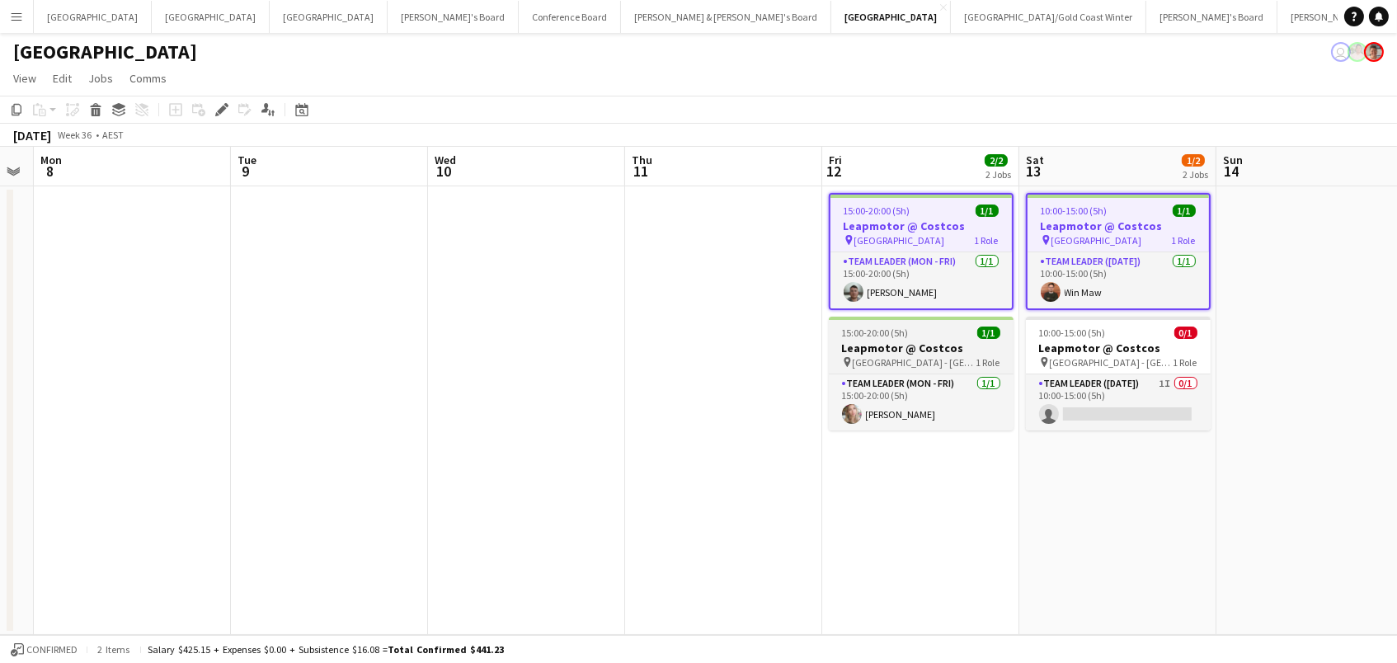
click at [936, 343] on h3 "Leapmotor @ Costcos" at bounding box center [921, 347] width 185 height 15
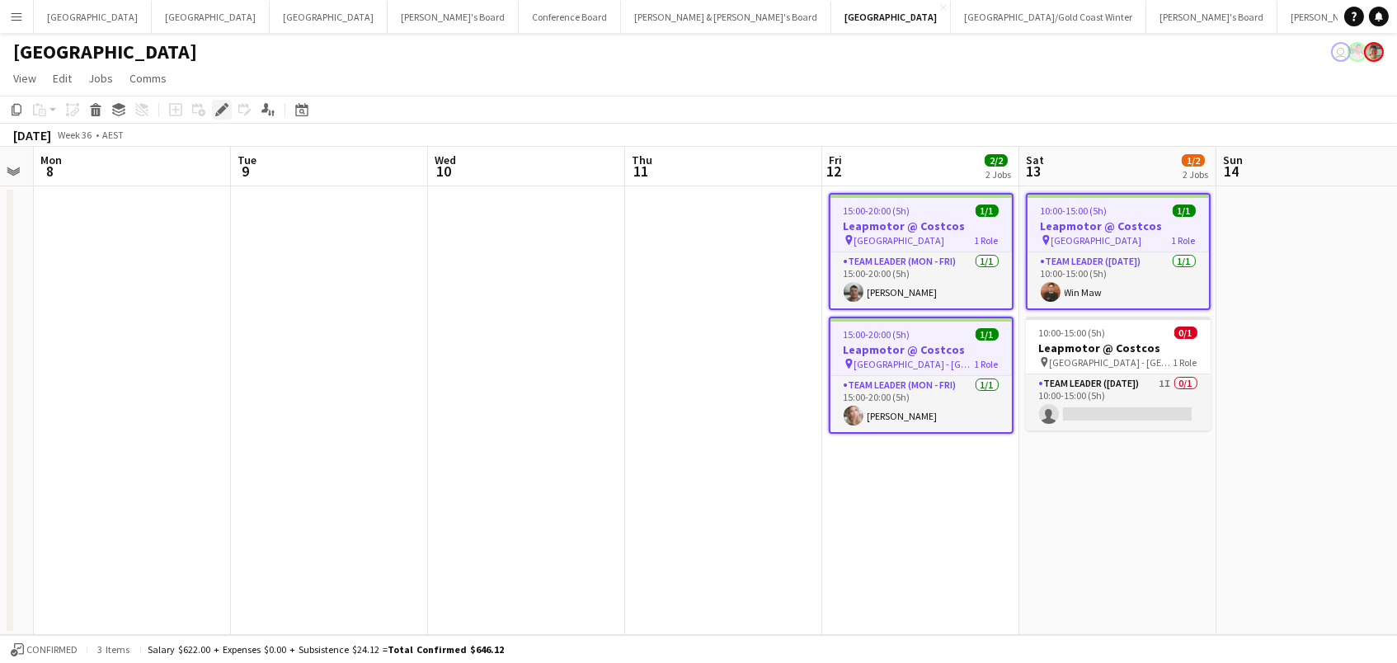
click at [224, 100] on div "Edit" at bounding box center [222, 110] width 20 height 20
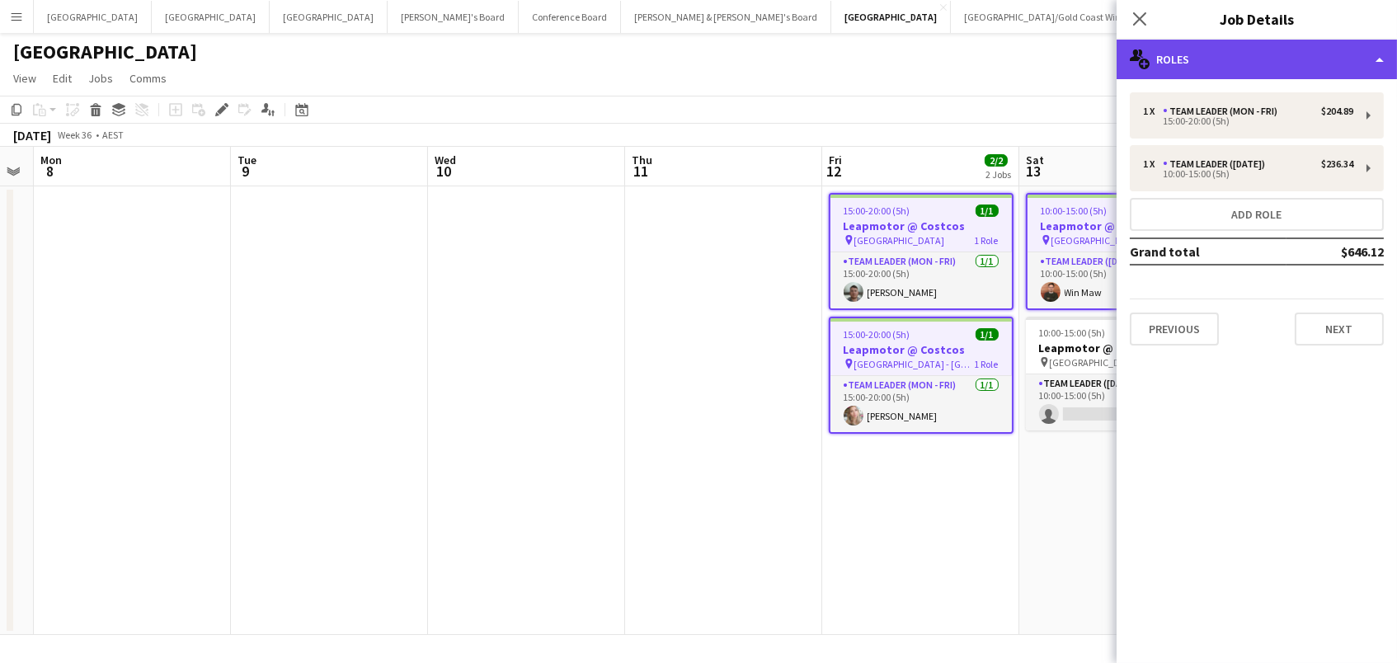
click at [1295, 73] on div "multiple-users-add Roles" at bounding box center [1256, 60] width 280 height 40
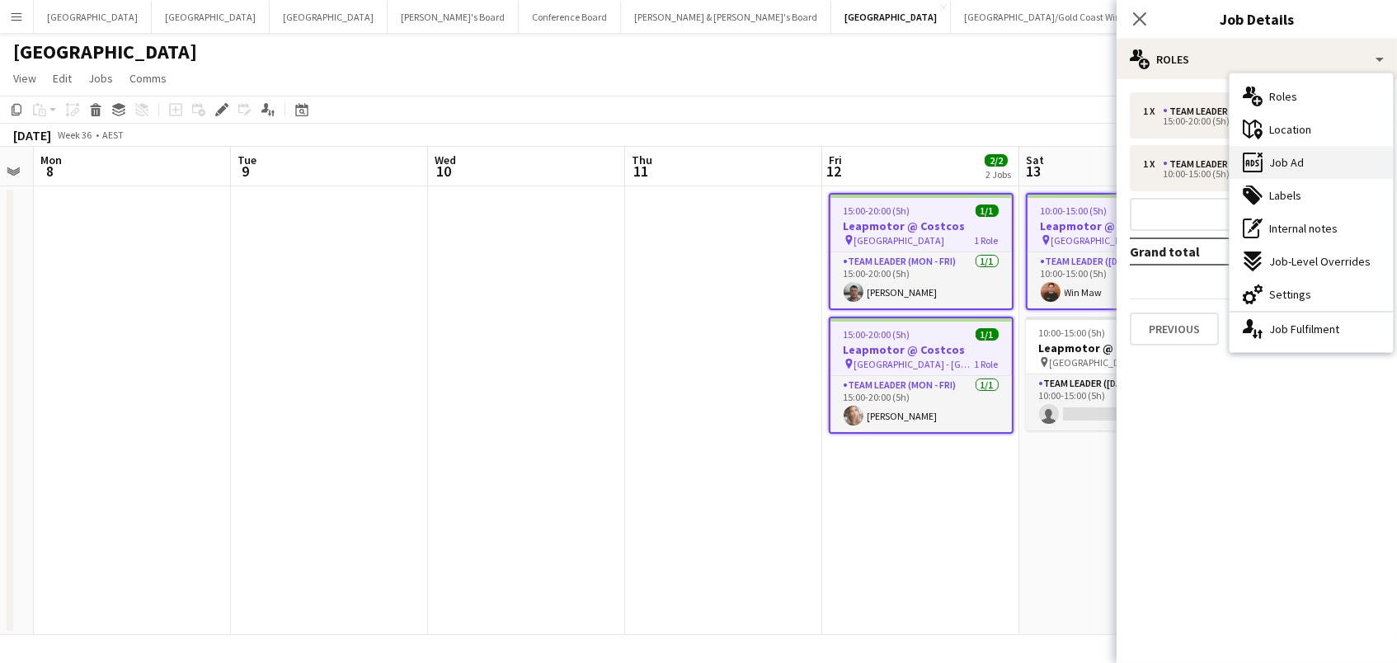
click at [1326, 166] on div "ads-window Job Ad" at bounding box center [1310, 162] width 163 height 33
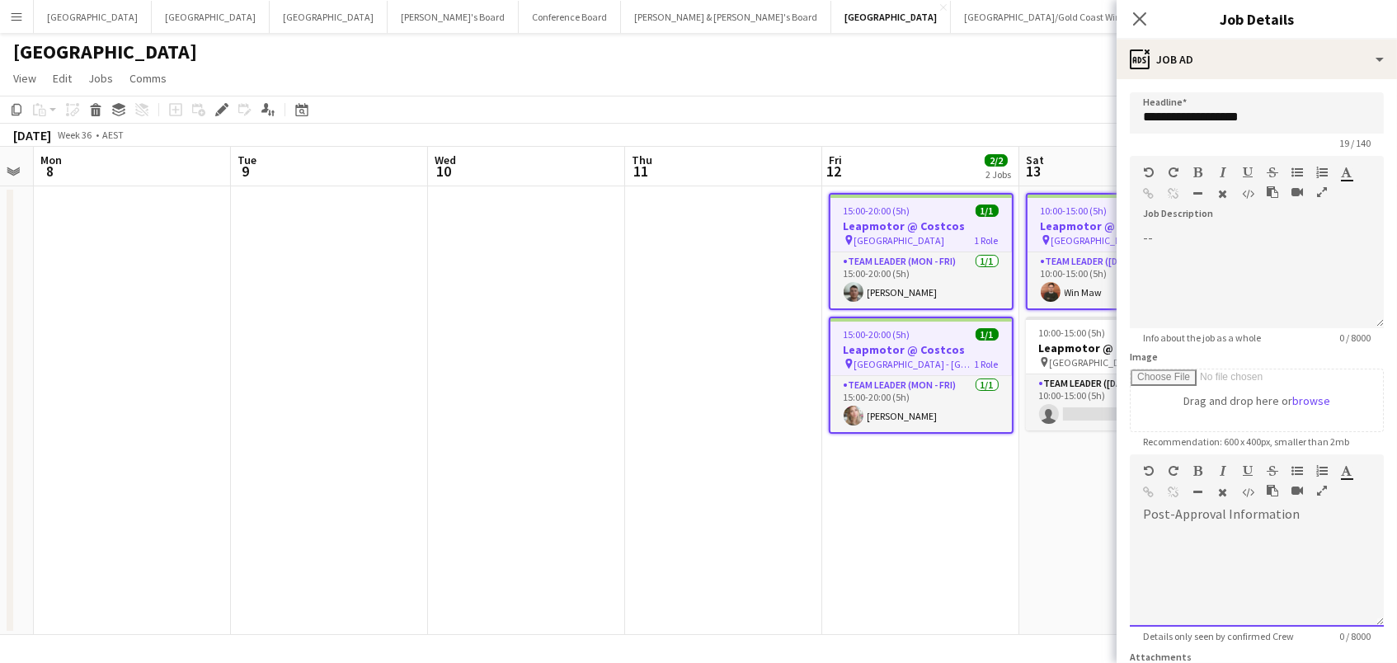
click at [1211, 565] on div at bounding box center [1256, 577] width 254 height 99
paste div
click at [958, 597] on app-date-cell "15:00-20:00 (5h) 1/1 Leapmotor @ Costcos pin Canberra Airport 1 Role Team Leade…" at bounding box center [920, 410] width 197 height 448
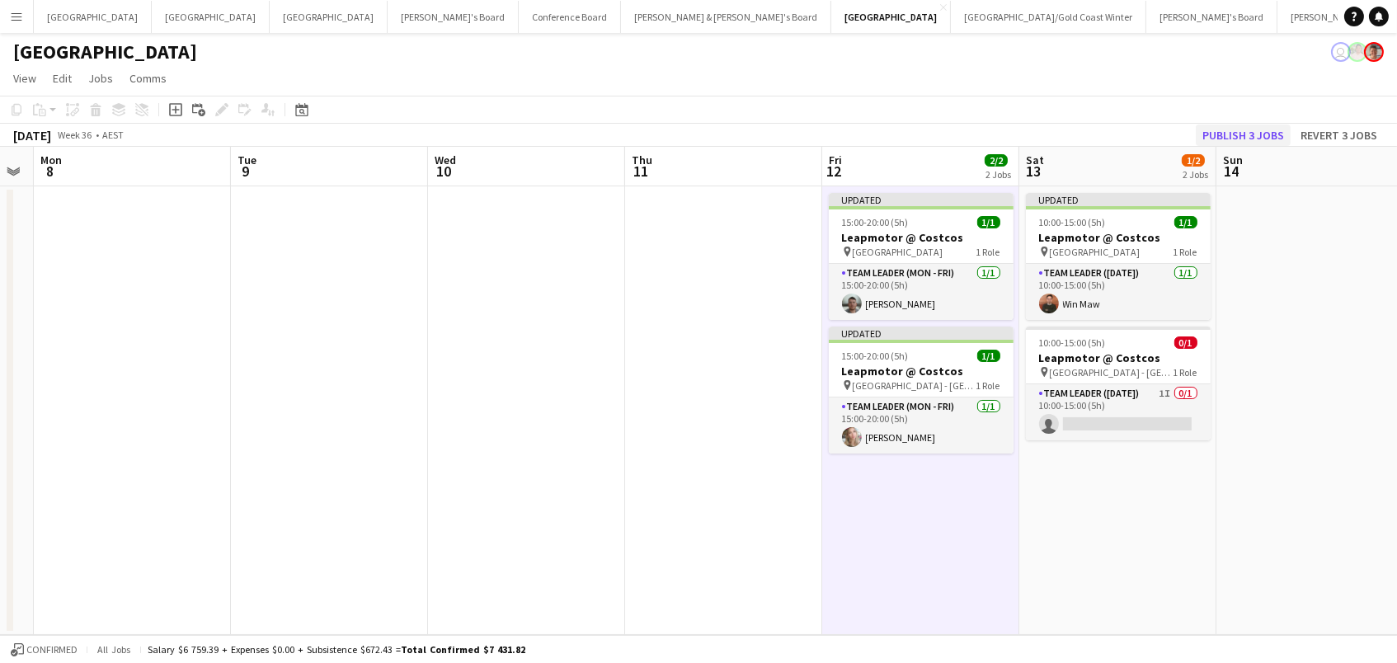
click at [1250, 134] on button "Publish 3 jobs" at bounding box center [1242, 134] width 95 height 21
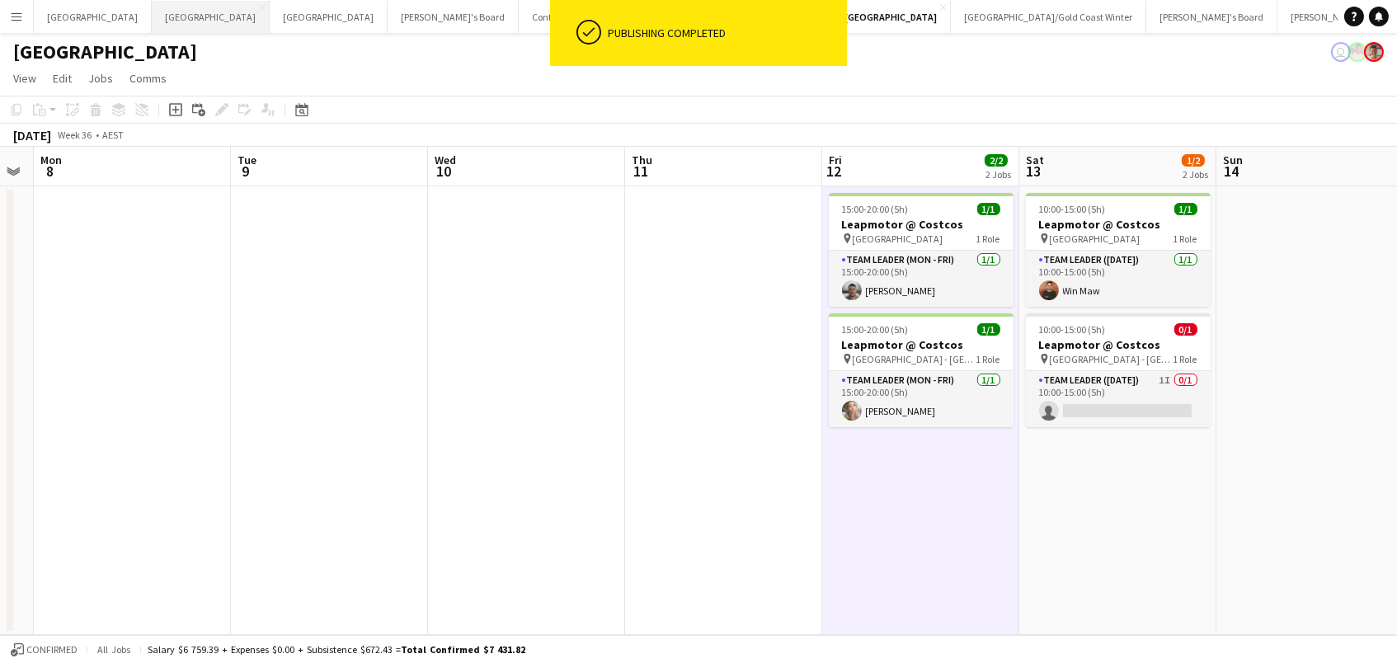
click at [152, 10] on button "Perth Close" at bounding box center [211, 17] width 118 height 32
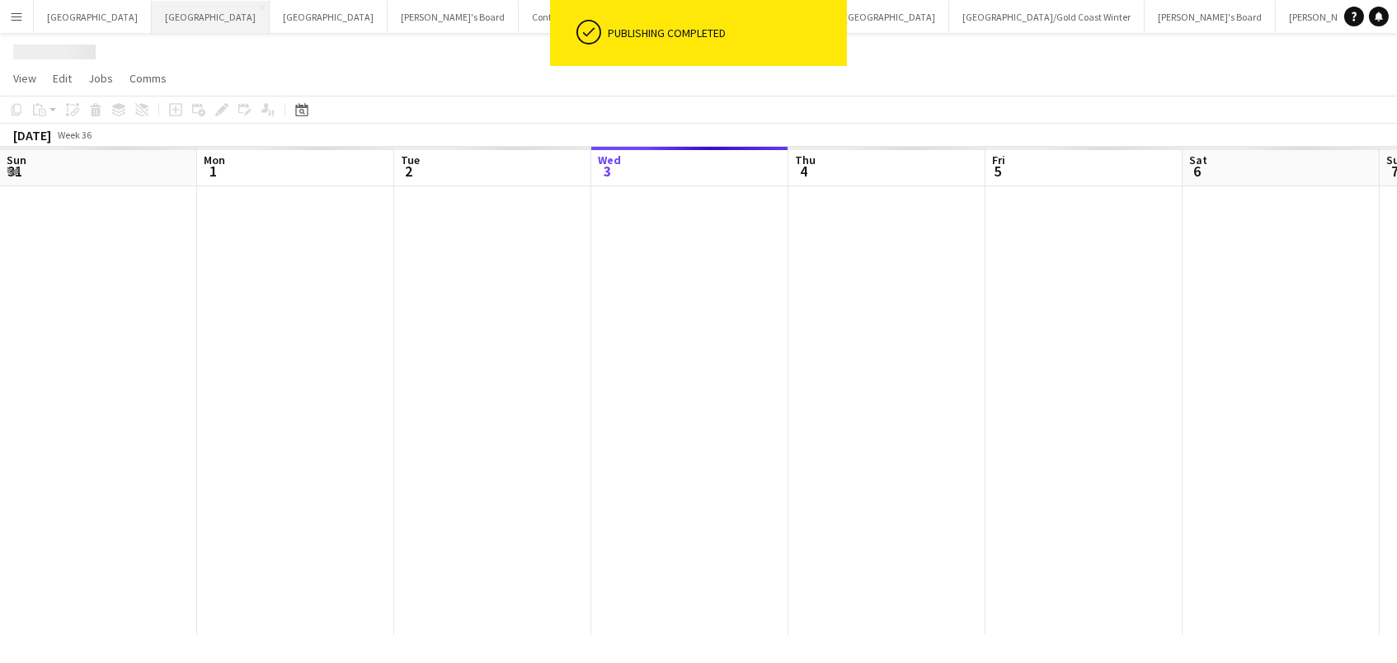
scroll to position [0, 393]
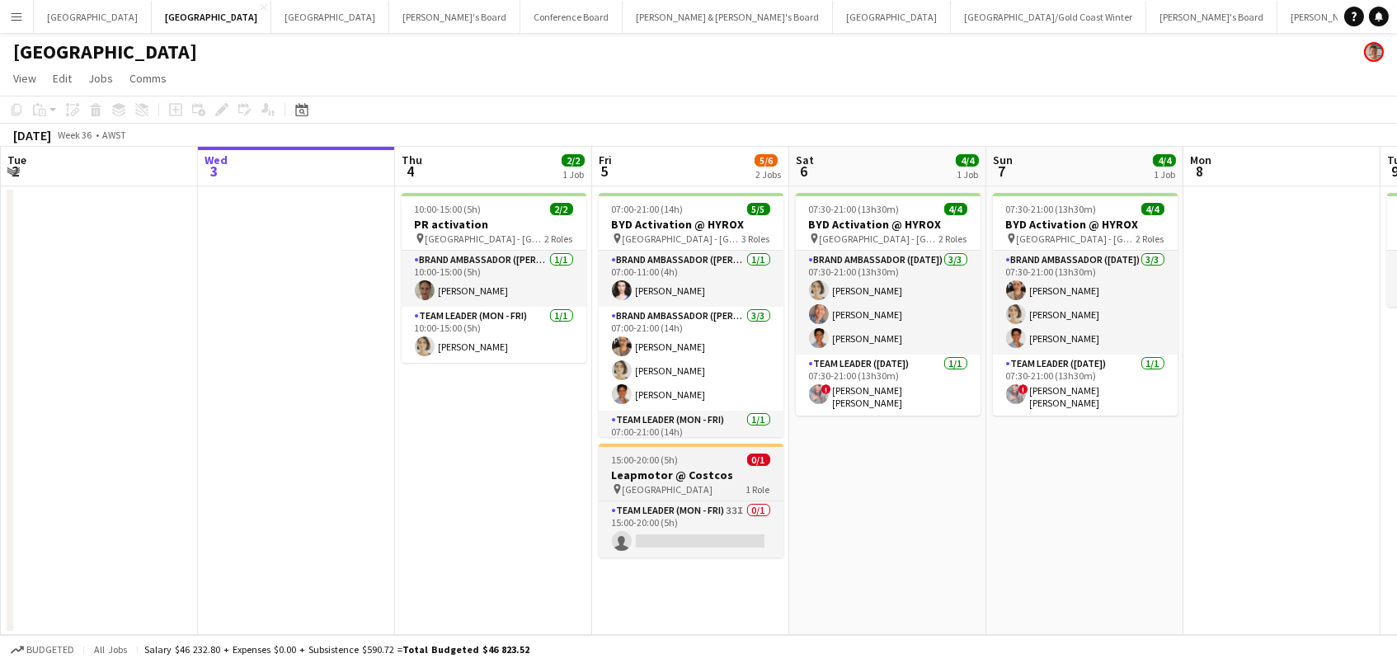
click at [640, 476] on h3 "Leapmotor @ Costcos" at bounding box center [691, 474] width 185 height 15
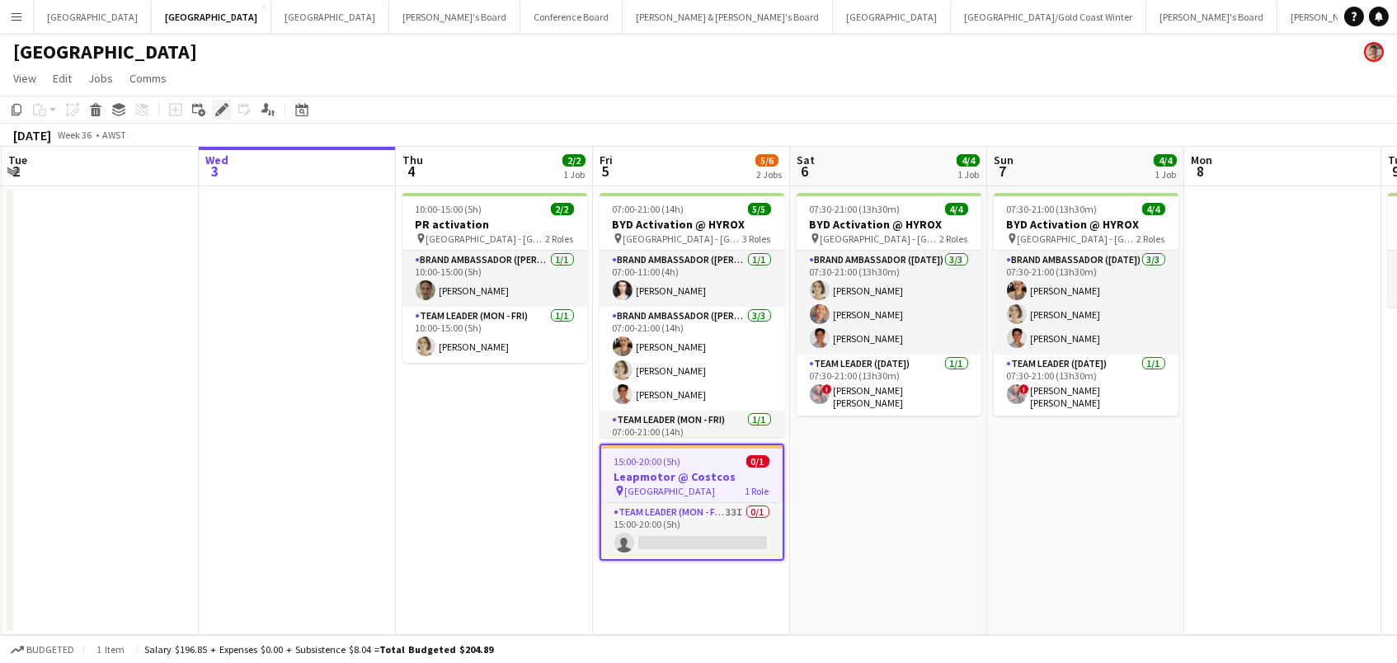
click at [217, 106] on icon "Edit" at bounding box center [221, 109] width 13 height 13
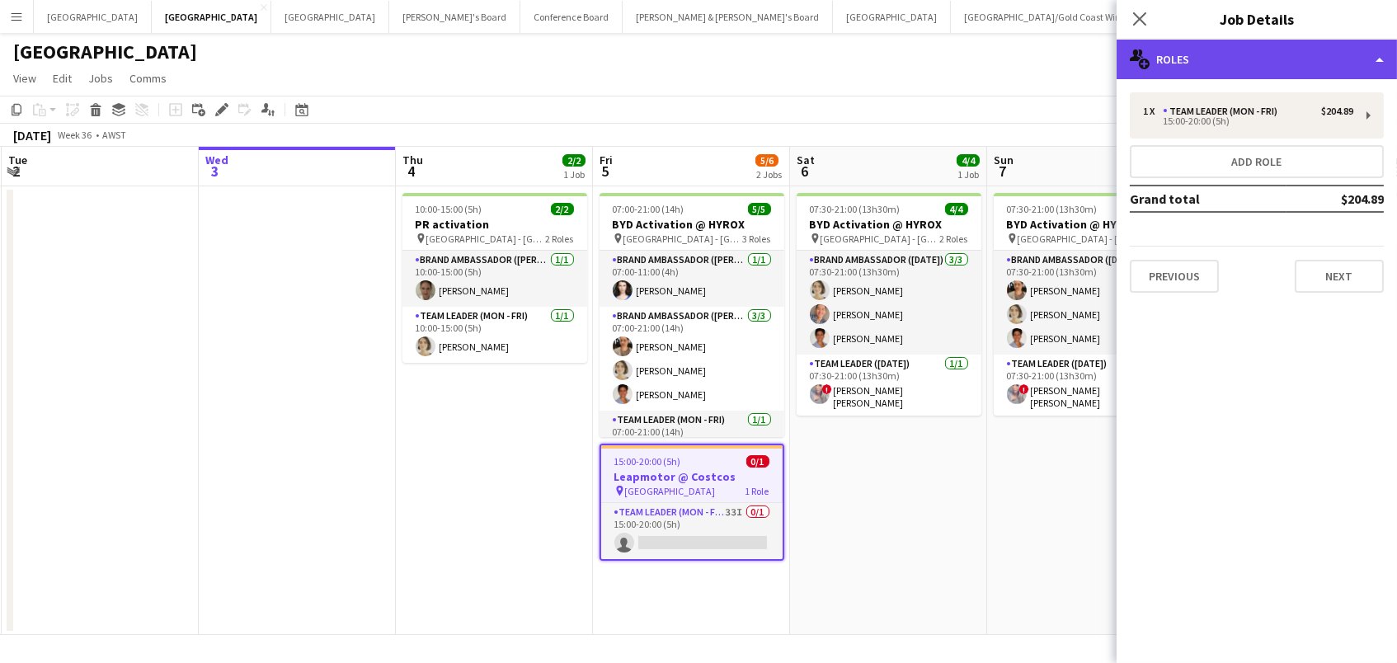
click at [1252, 55] on div "multiple-users-add Roles" at bounding box center [1256, 60] width 280 height 40
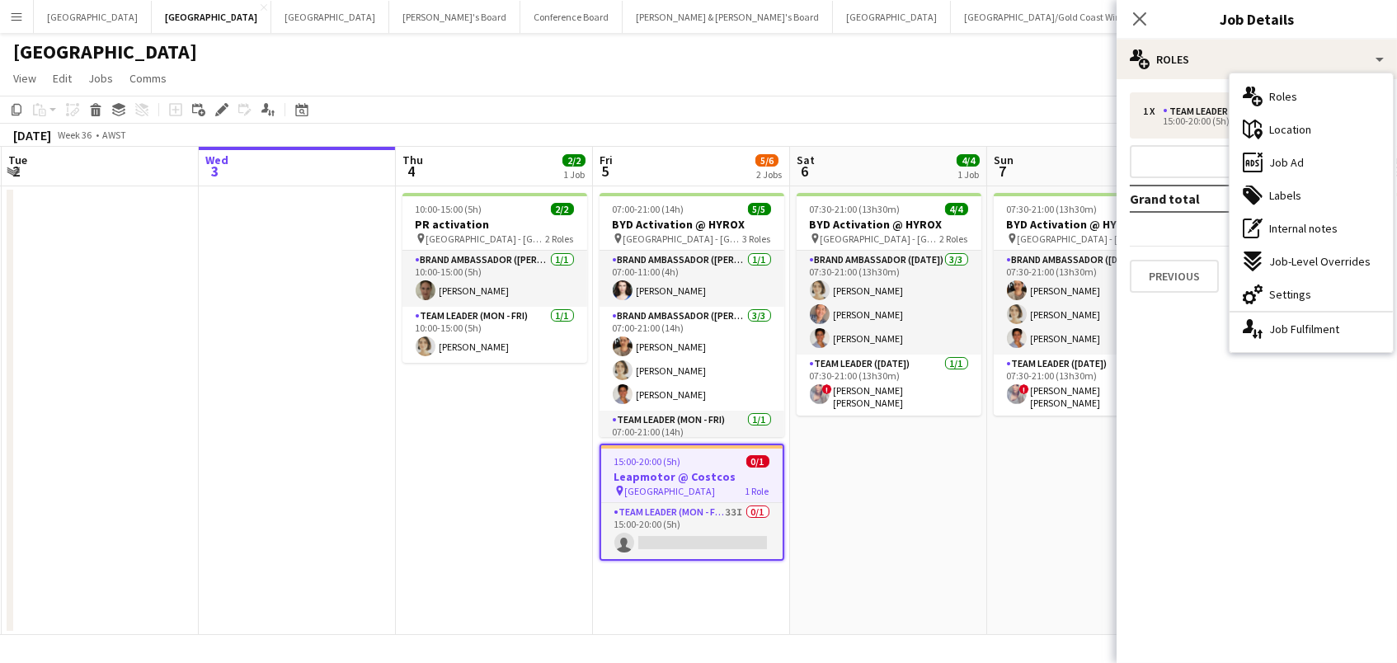
click at [1298, 167] on span "Job Ad" at bounding box center [1286, 162] width 35 height 15
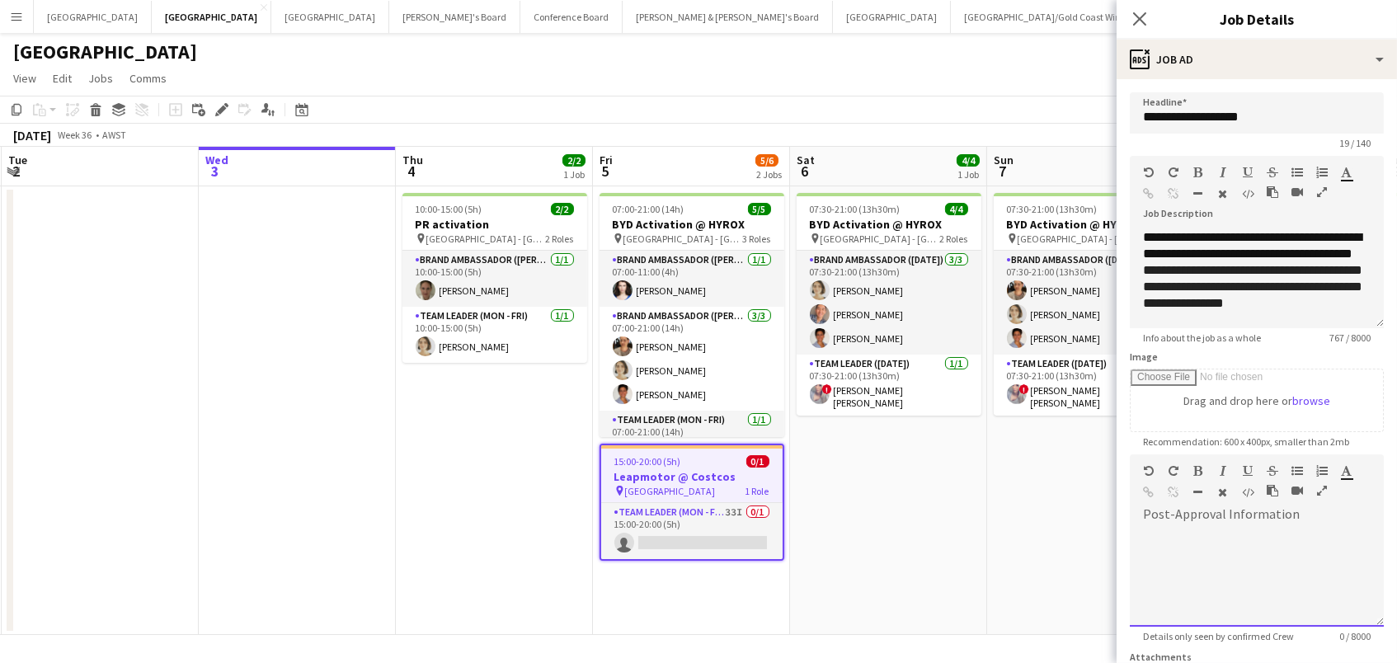
click at [1279, 575] on div at bounding box center [1256, 577] width 254 height 99
paste div
click at [931, 533] on app-date-cell "07:30-21:00 (13h30m) 4/4 BYD Activation @ HYROX pin Perth - WA 2 Roles Brand Am…" at bounding box center [888, 410] width 197 height 448
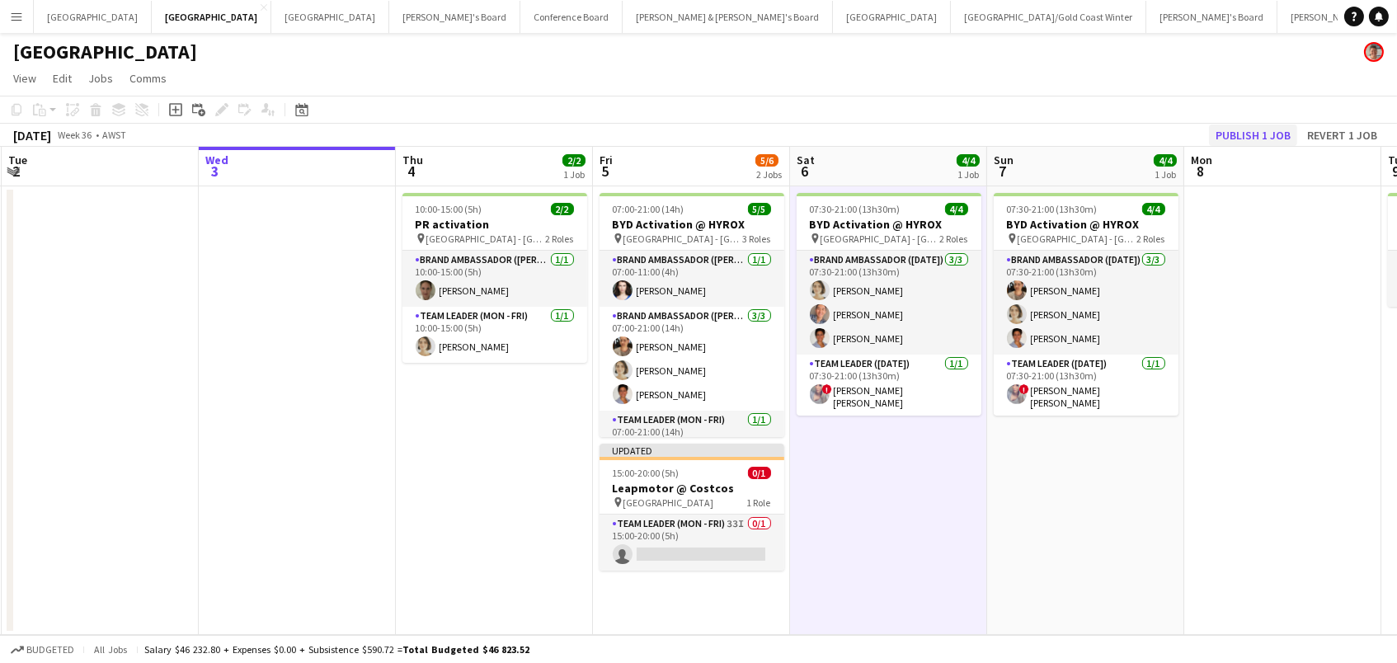
click at [1234, 133] on button "Publish 1 job" at bounding box center [1253, 134] width 88 height 21
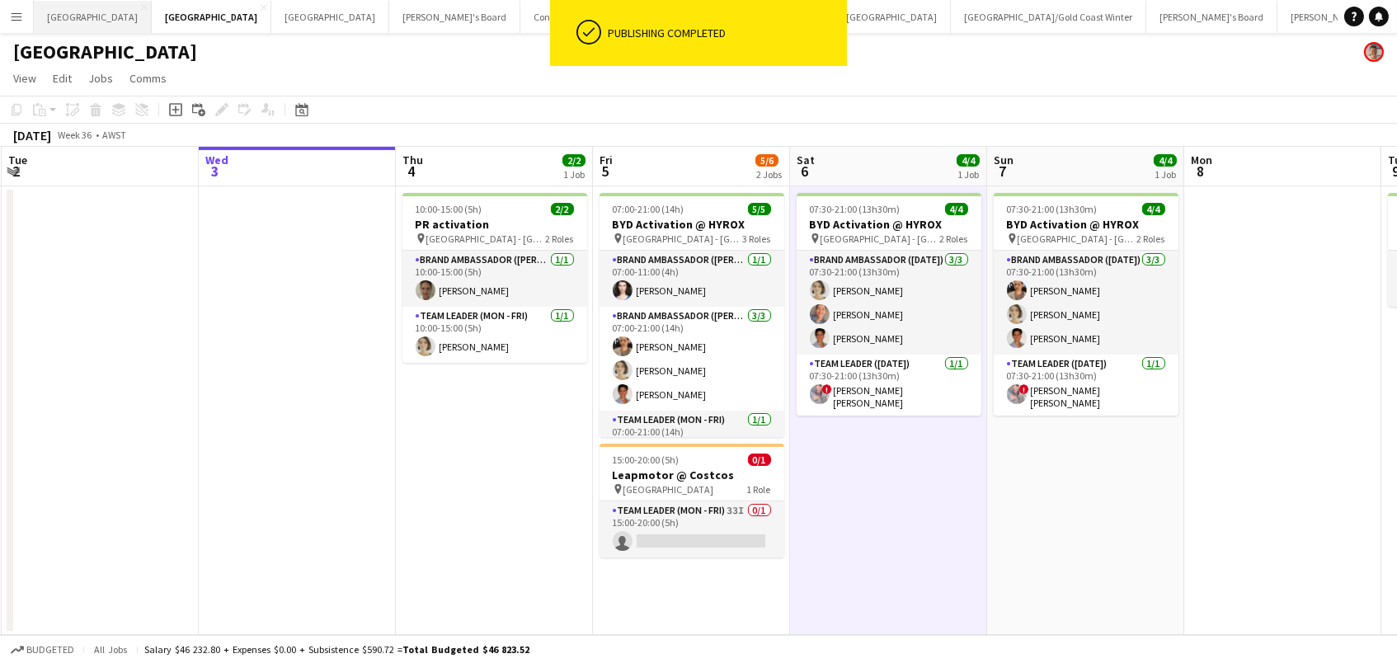
click at [59, 12] on button "Adelaide Close" at bounding box center [93, 17] width 118 height 32
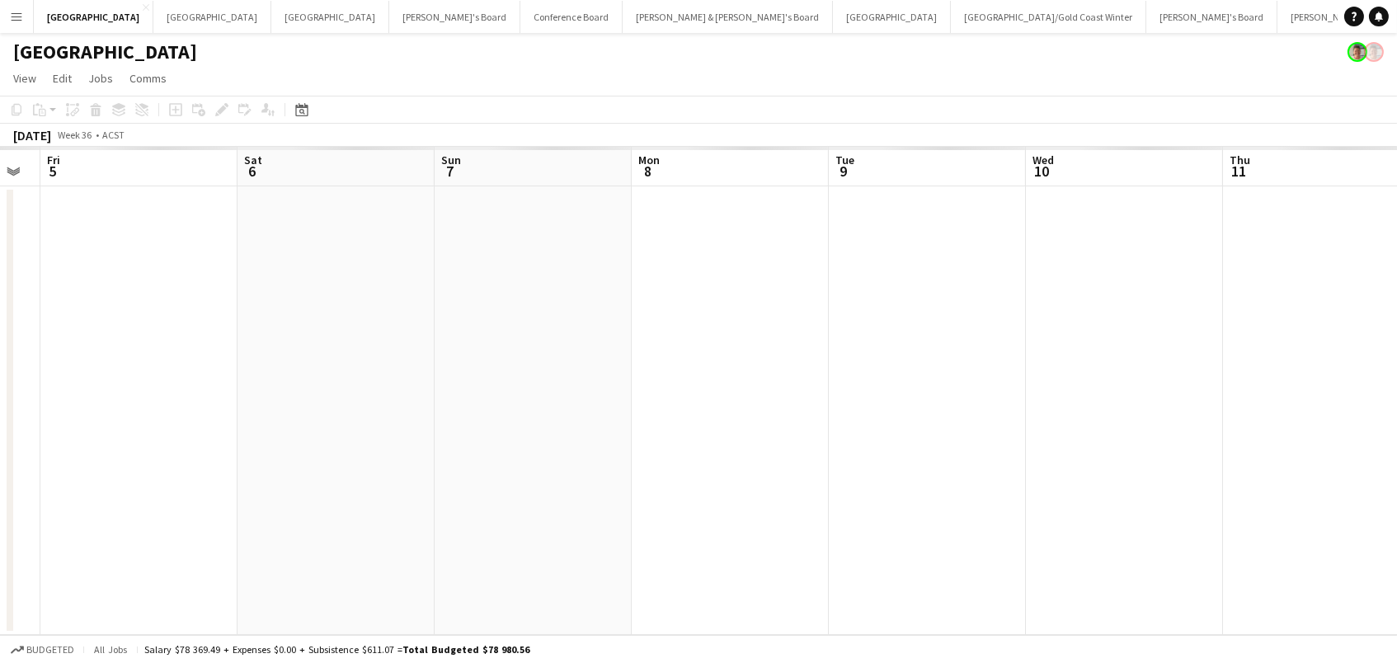
scroll to position [0, 452]
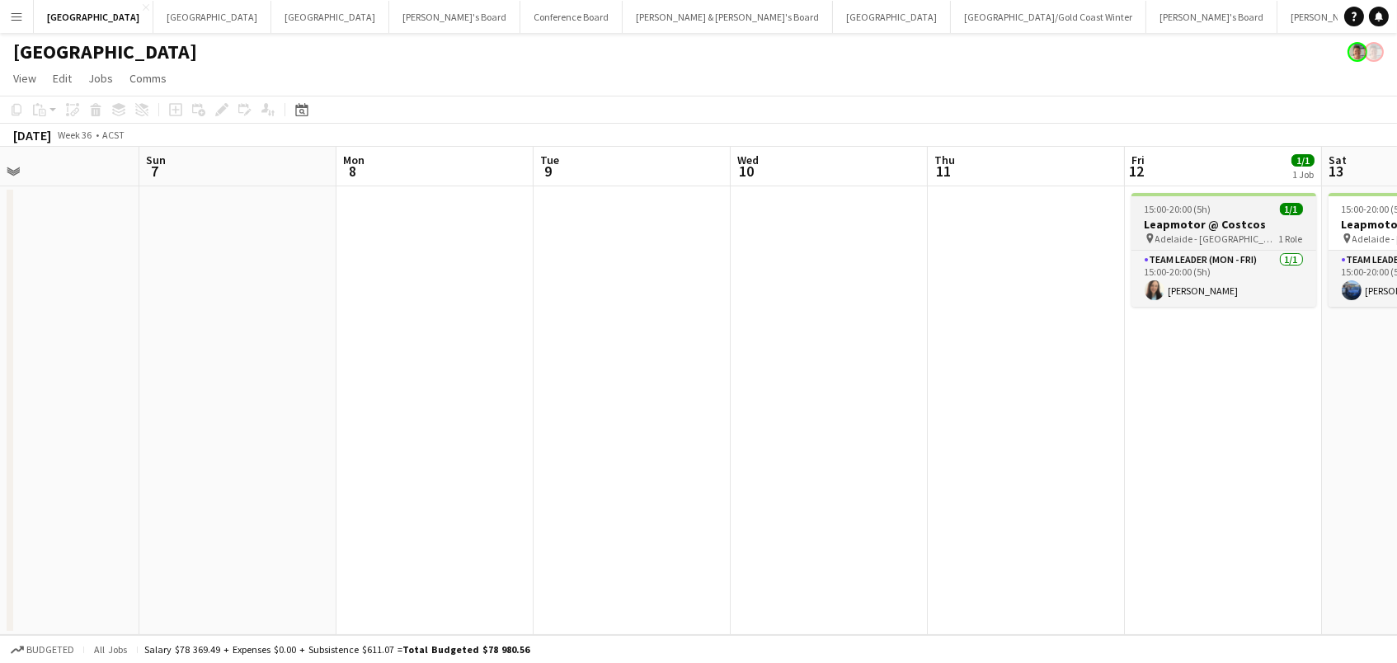
click at [1235, 215] on app-job-card "15:00-20:00 (5h) 1/1 Leapmotor @ Costcos pin Adelaide - SA 1 Role Team Leader (…" at bounding box center [1223, 250] width 185 height 114
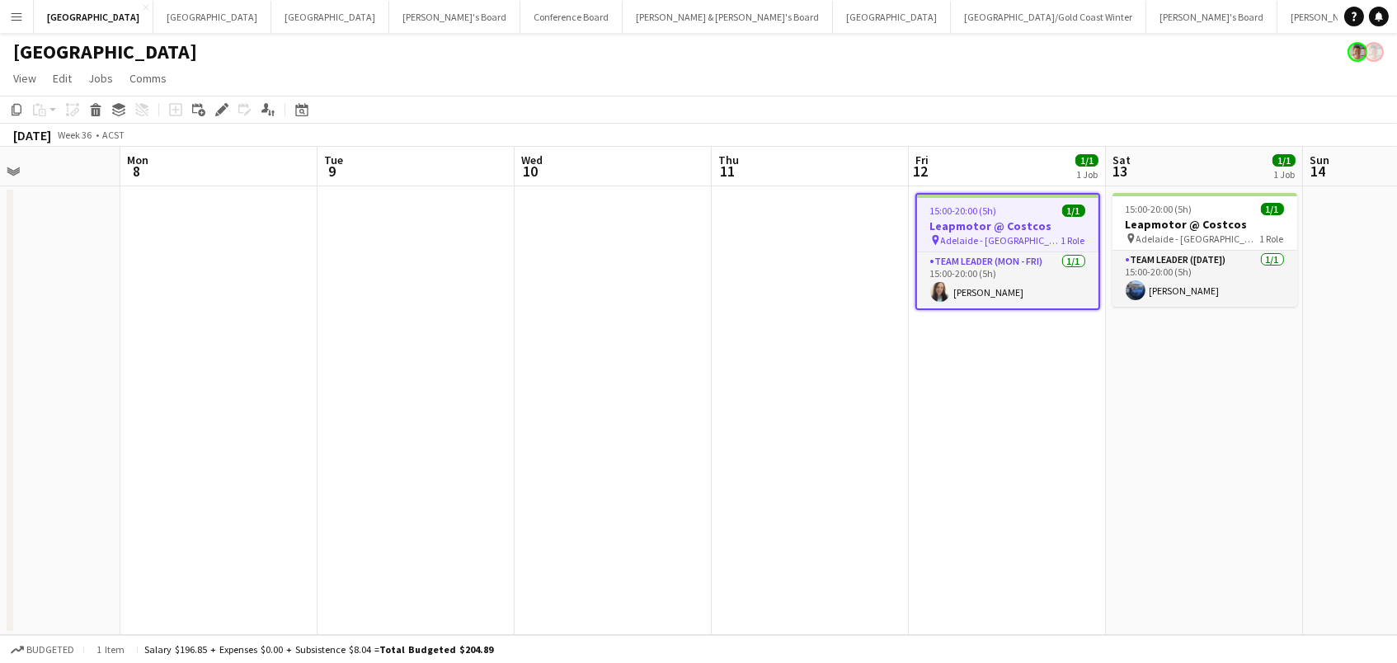
scroll to position [0, 468]
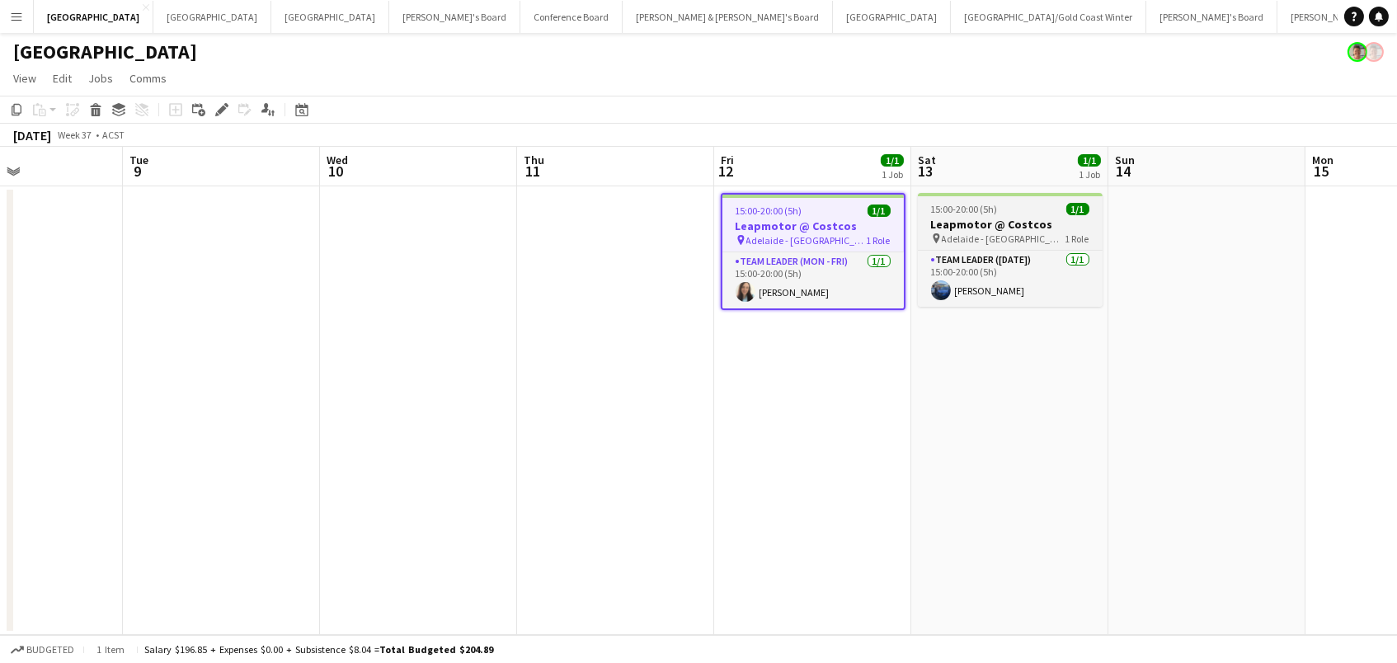
click at [980, 220] on h3 "Leapmotor @ Costcos" at bounding box center [1010, 224] width 185 height 15
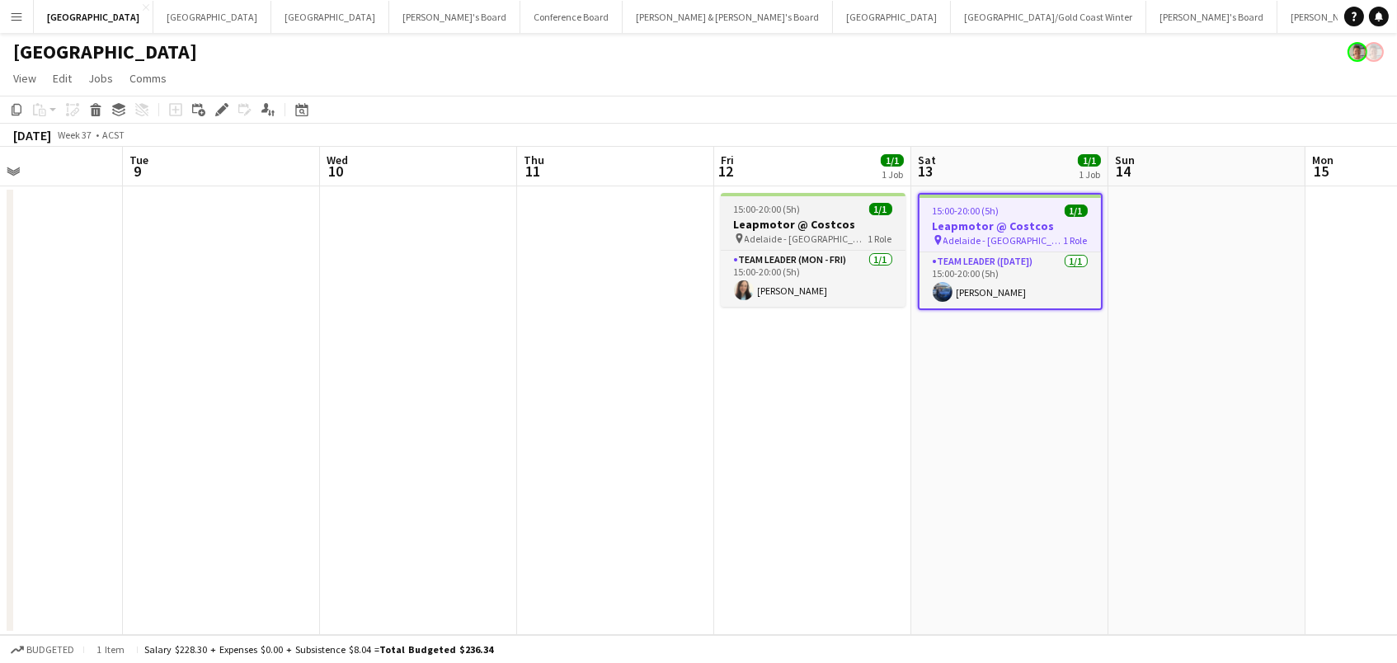
click at [823, 221] on h3 "Leapmotor @ Costcos" at bounding box center [813, 224] width 185 height 15
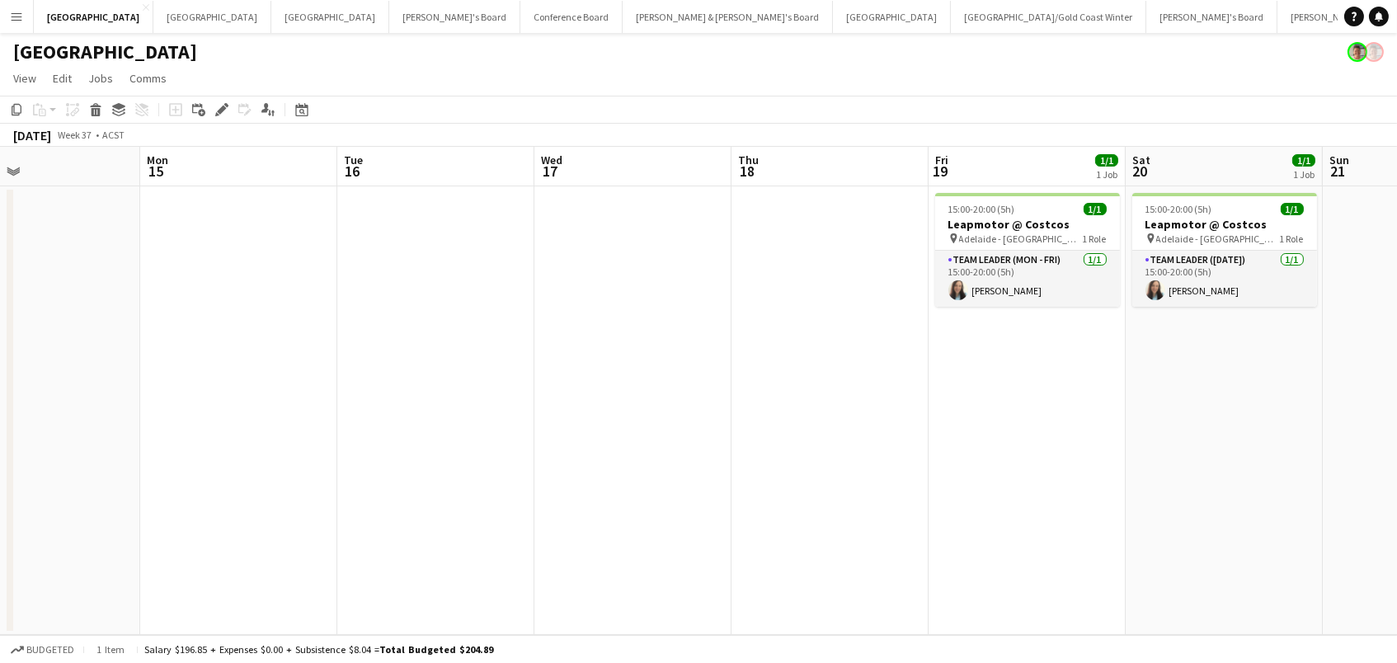
scroll to position [0, 505]
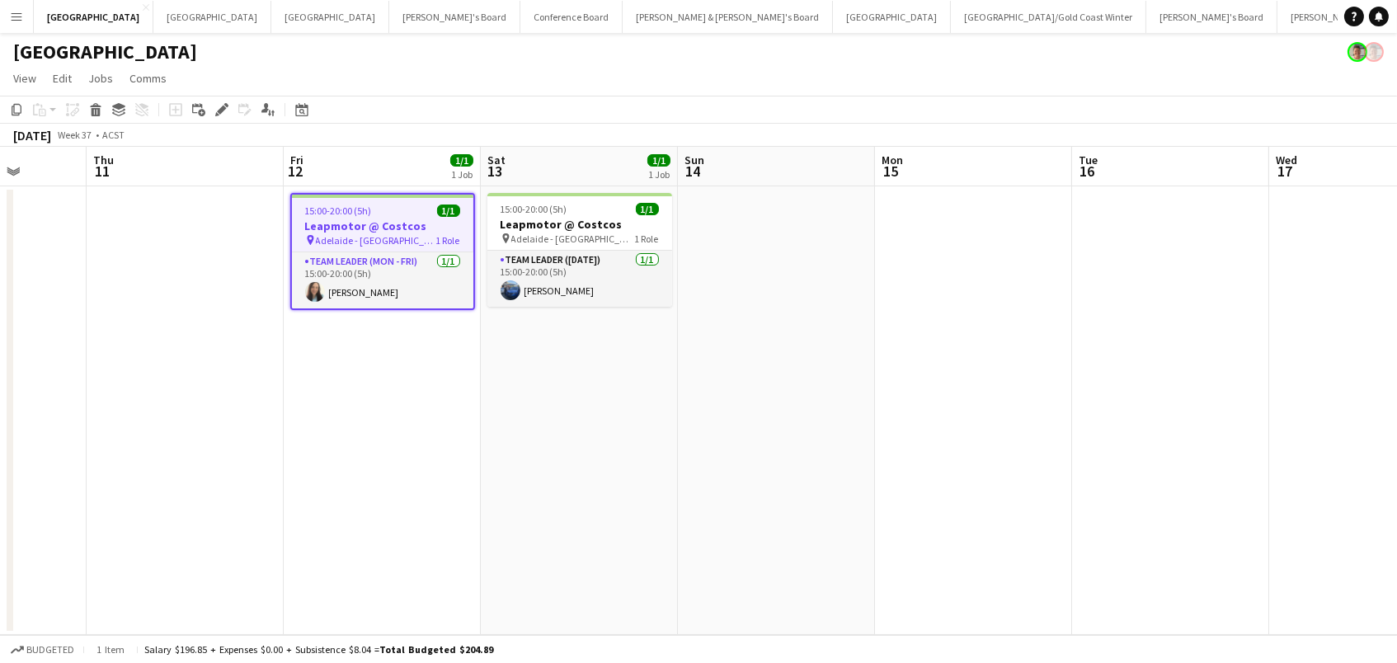
click at [415, 380] on app-date-cell "15:00-20:00 (5h) 1/1 Leapmotor @ Costcos pin Adelaide - SA 1 Role Team Leader (…" at bounding box center [382, 410] width 197 height 448
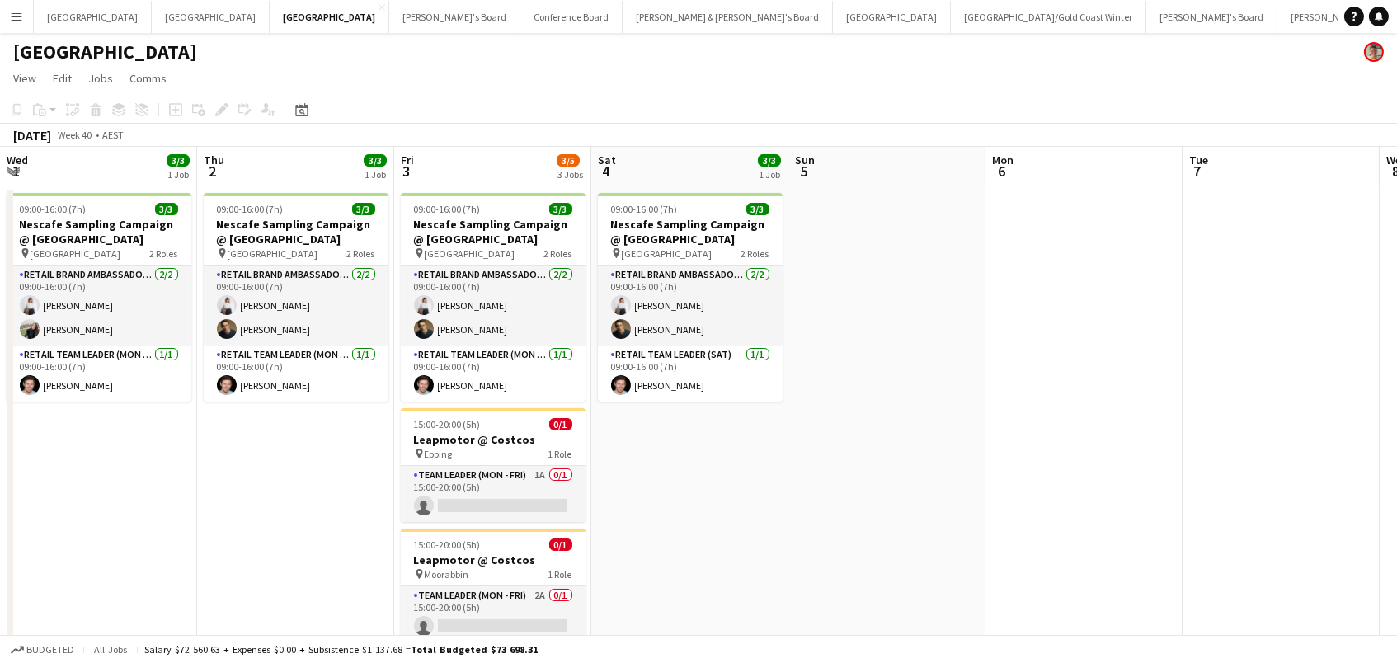
scroll to position [0, 393]
